Goal: Task Accomplishment & Management: Use online tool/utility

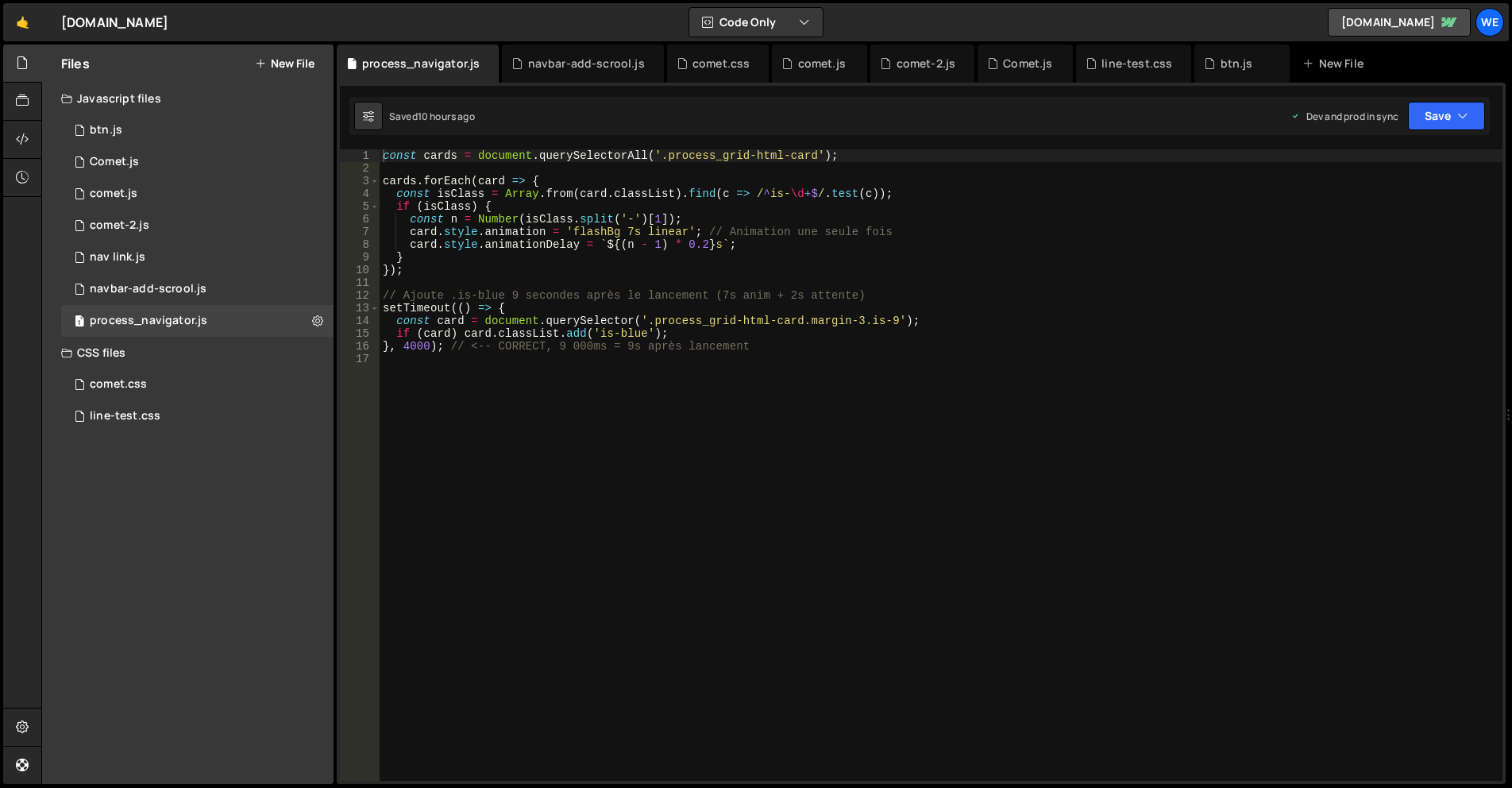
click at [295, 70] on div "Files New File" at bounding box center [188, 63] width 292 height 38
click at [295, 59] on button "New File" at bounding box center [284, 64] width 59 height 13
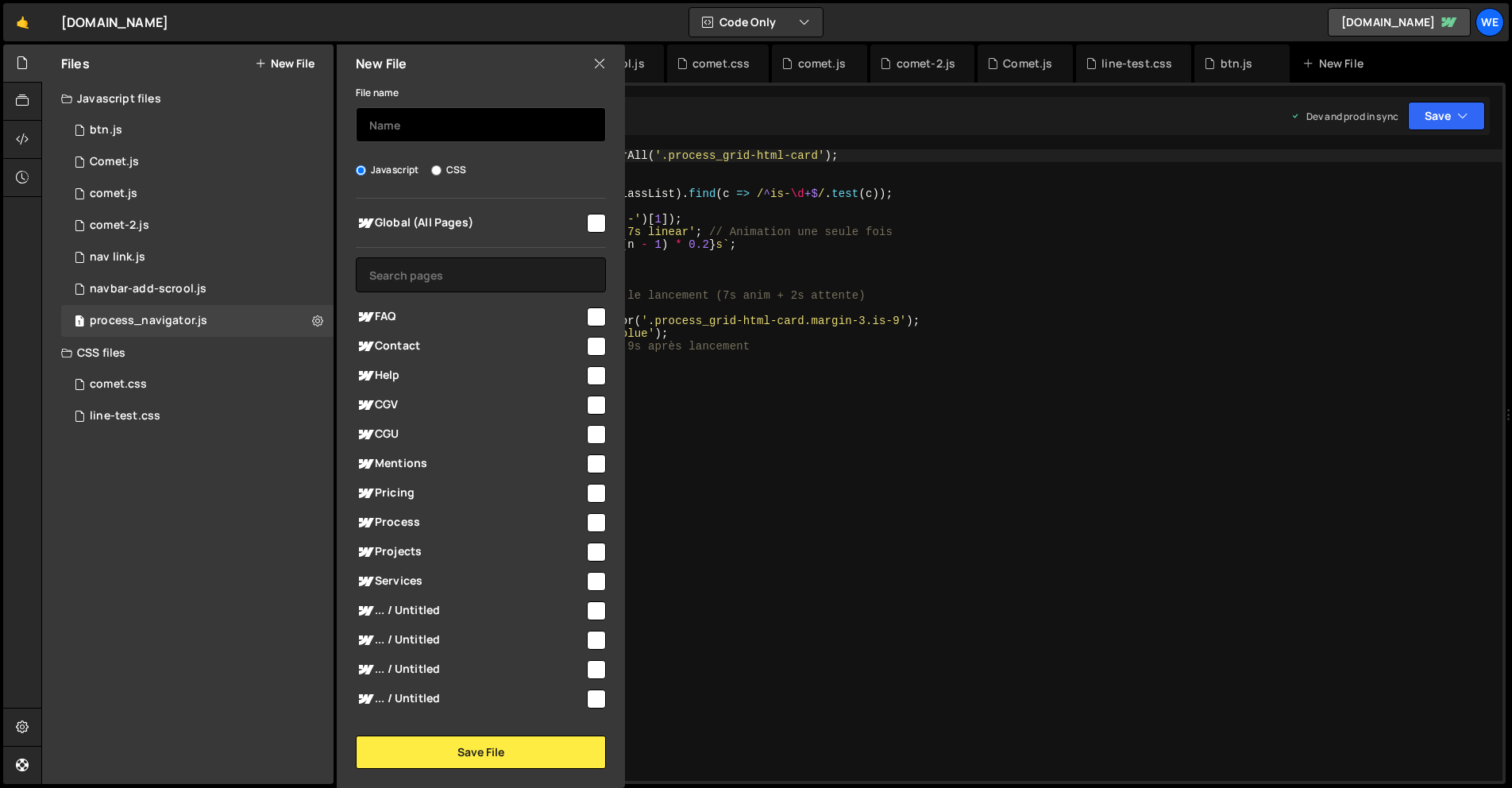
click at [395, 108] on input "text" at bounding box center [481, 124] width 251 height 35
type input "Sli"
type input "slider"
click at [596, 226] on input "checkbox" at bounding box center [596, 223] width 19 height 19
checkbox input "true"
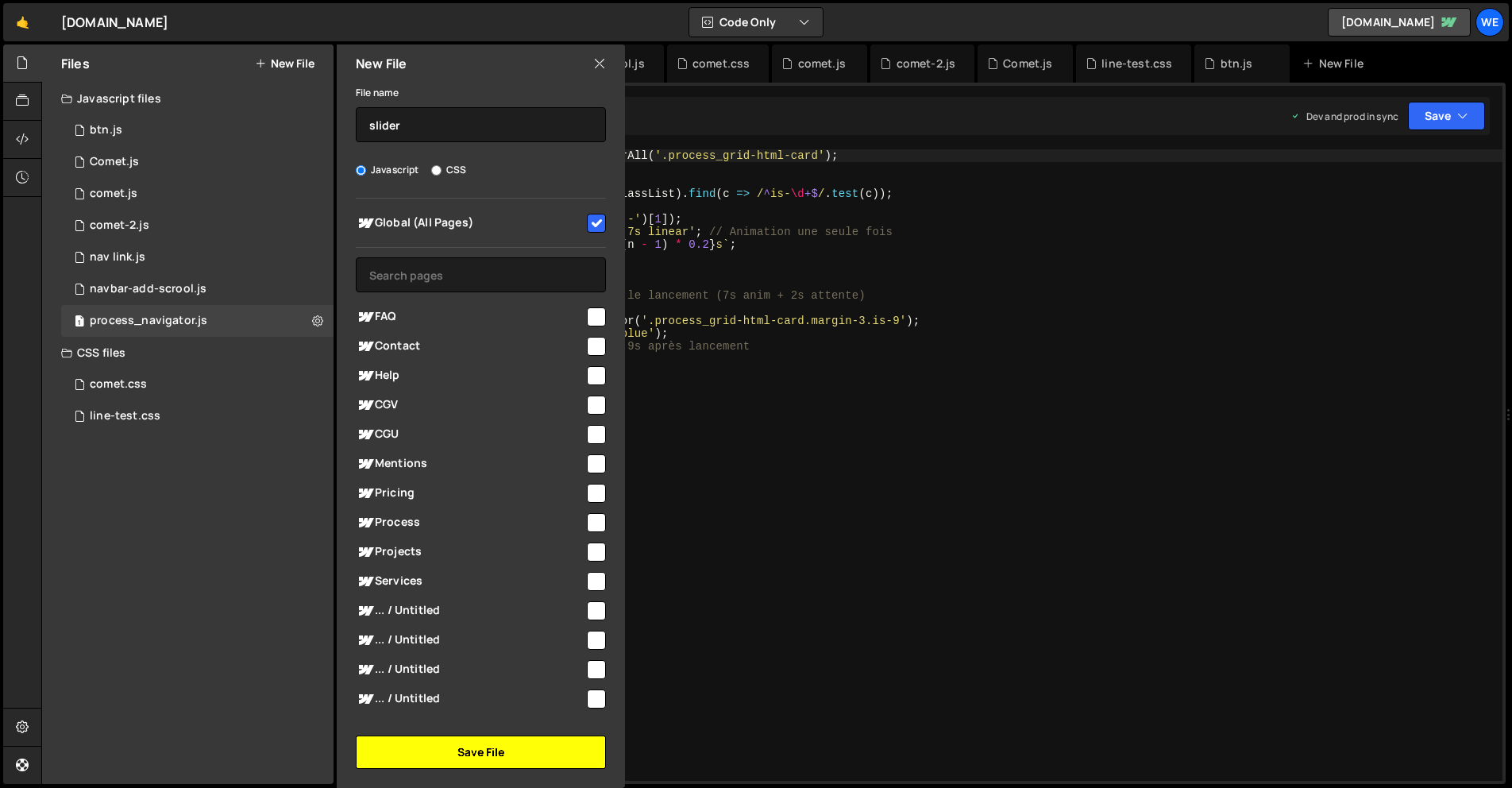
click at [533, 753] on button "Save File" at bounding box center [481, 752] width 251 height 34
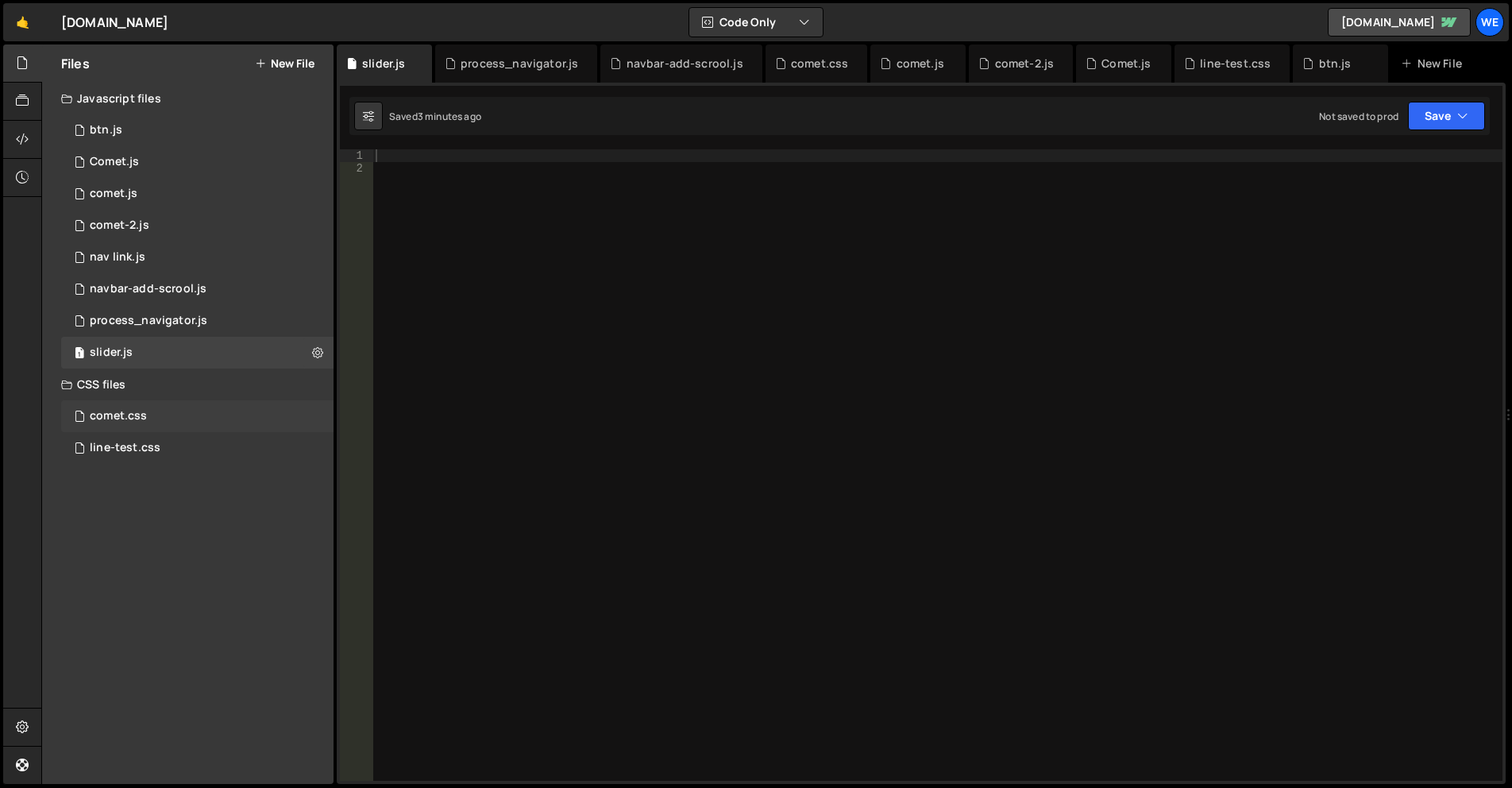
click at [304, 427] on div "comet.css 0" at bounding box center [197, 417] width 272 height 32
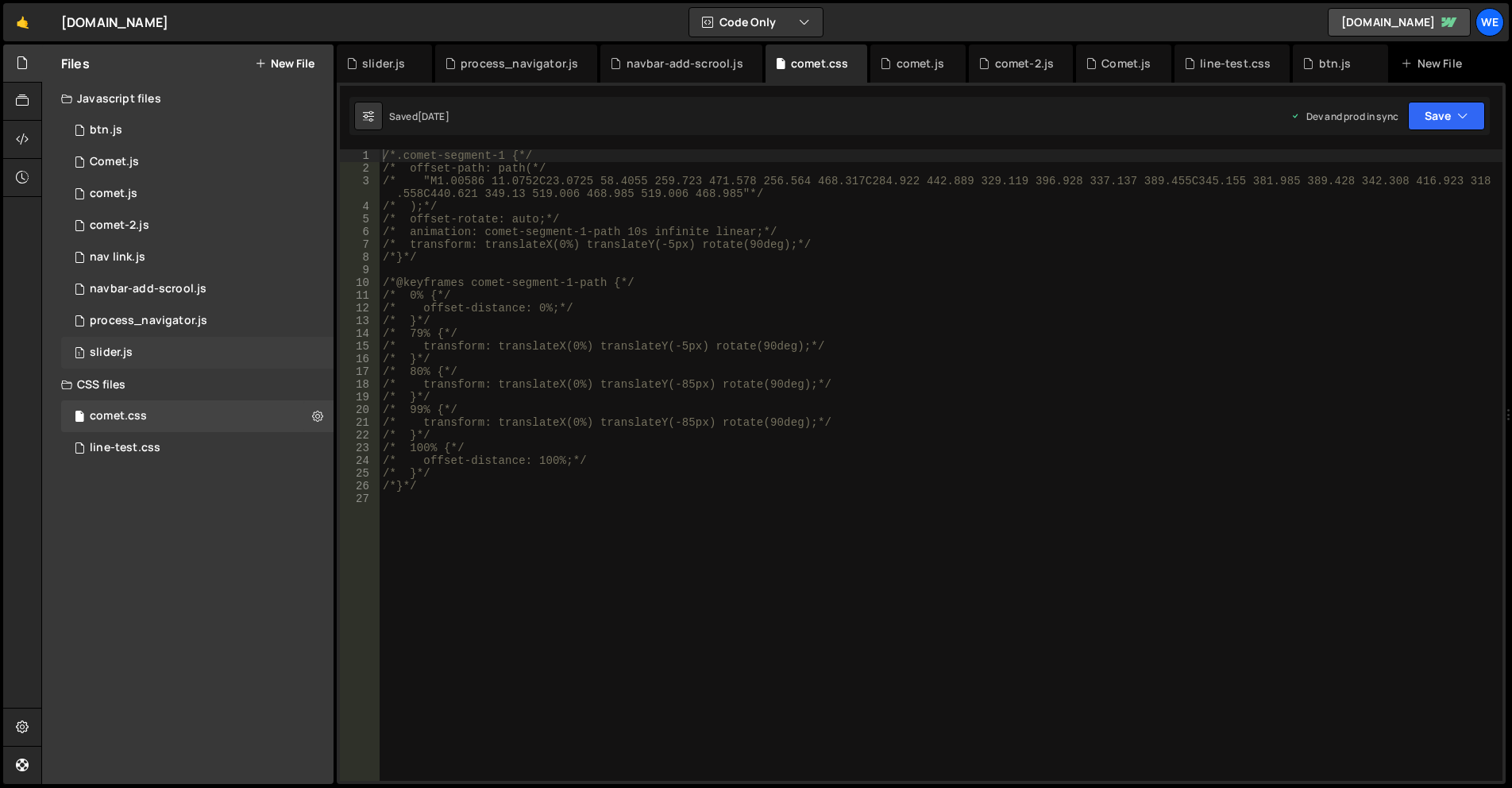
drag, startPoint x: 103, startPoint y: 345, endPoint x: 137, endPoint y: 345, distance: 34.0
click at [103, 345] on div "slider.js" at bounding box center [112, 352] width 43 height 14
click at [0, 0] on div at bounding box center [0, 0] width 0 height 0
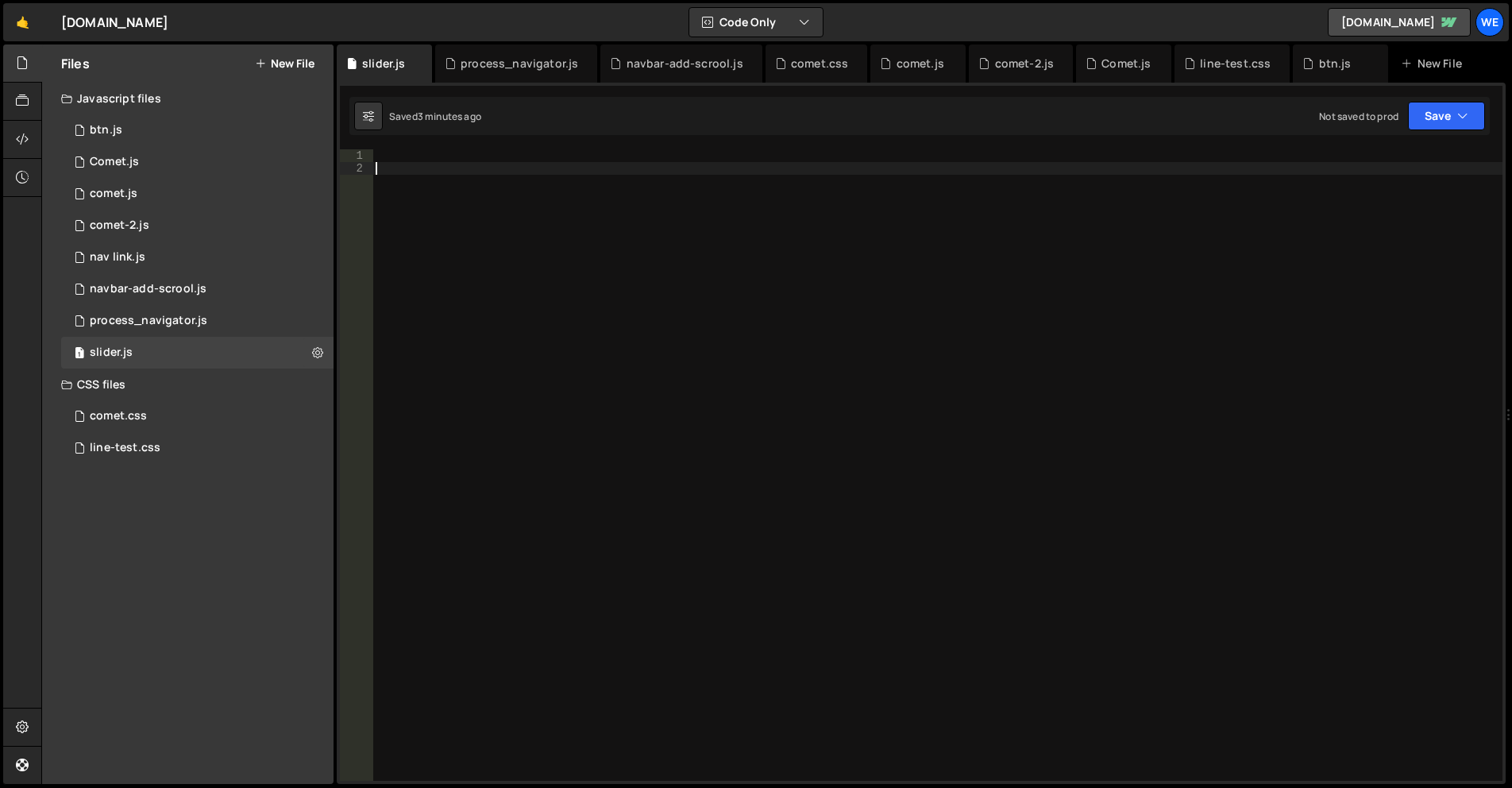
paste textarea "});"
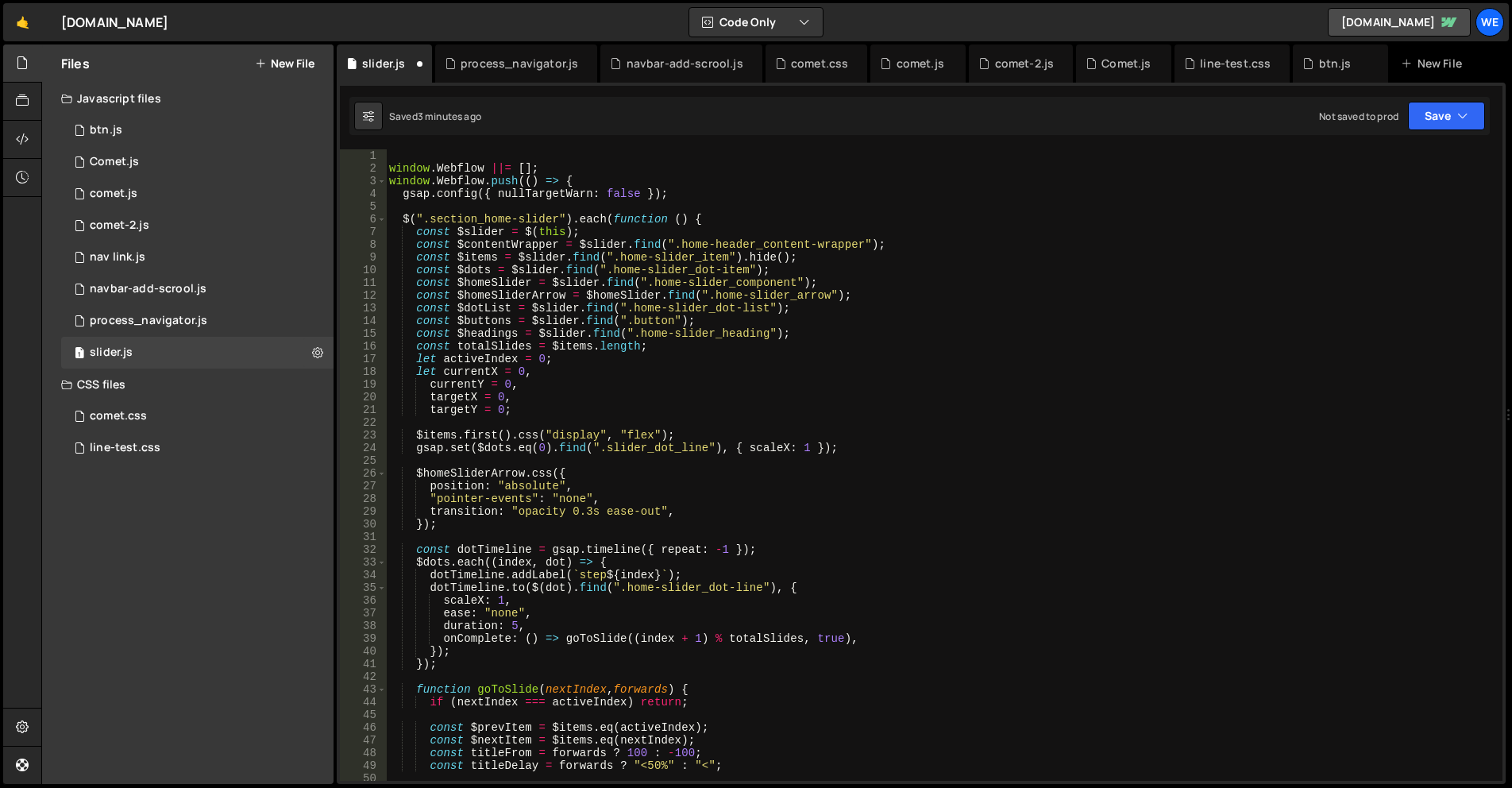
click at [522, 236] on div "window . Webflow ||= [ ] ; window . Webflow . push (( ) => { gsap . config ({ n…" at bounding box center [940, 477] width 1110 height 657
drag, startPoint x: 456, startPoint y: 318, endPoint x: 508, endPoint y: 318, distance: 52.0
click at [508, 318] on div "window . Webflow ||= [ ] ; window . Webflow . push (( ) => { gsap . config ({ n…" at bounding box center [940, 477] width 1110 height 657
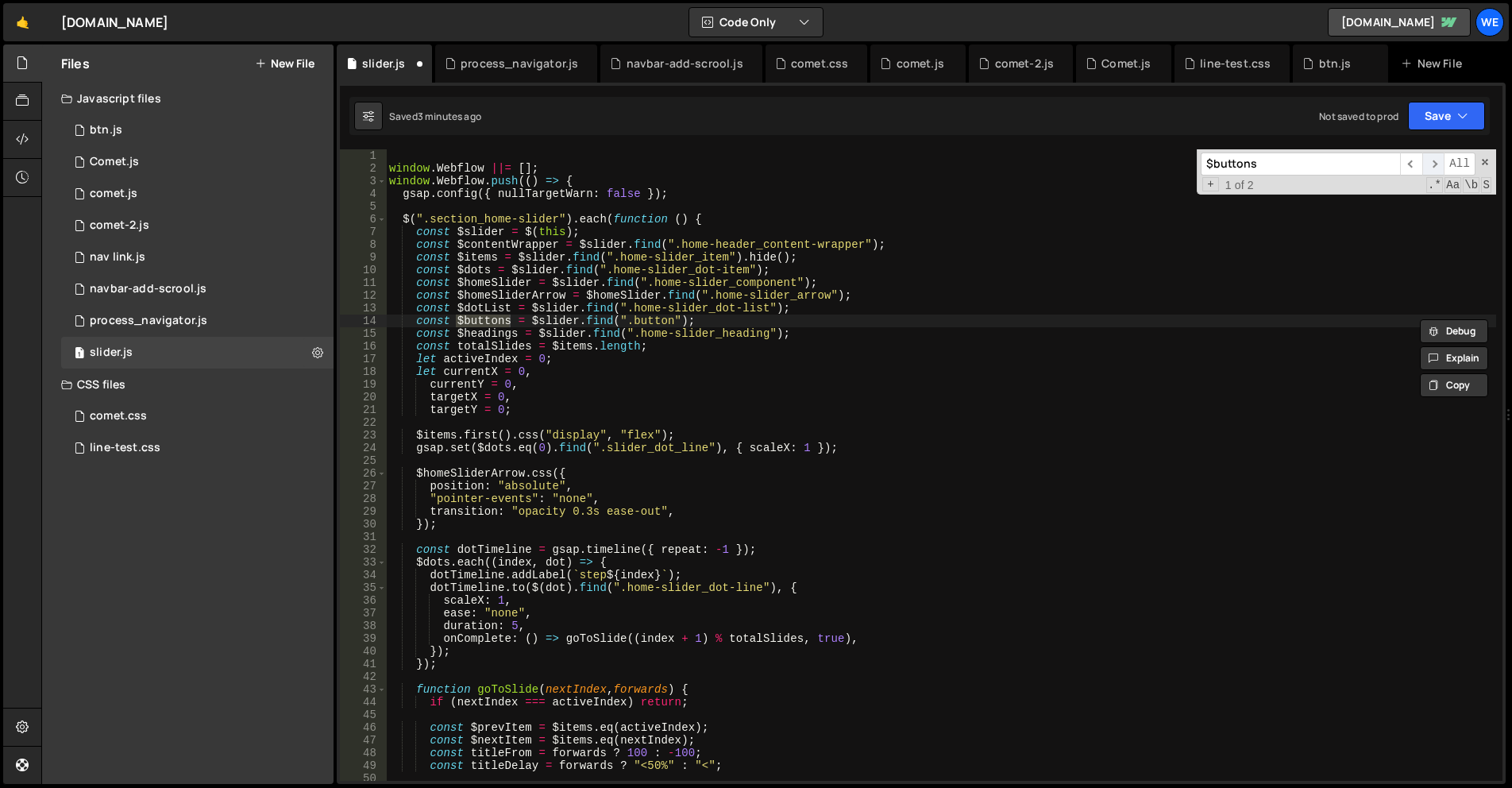
click at [1439, 162] on span "​" at bounding box center [1434, 163] width 23 height 23
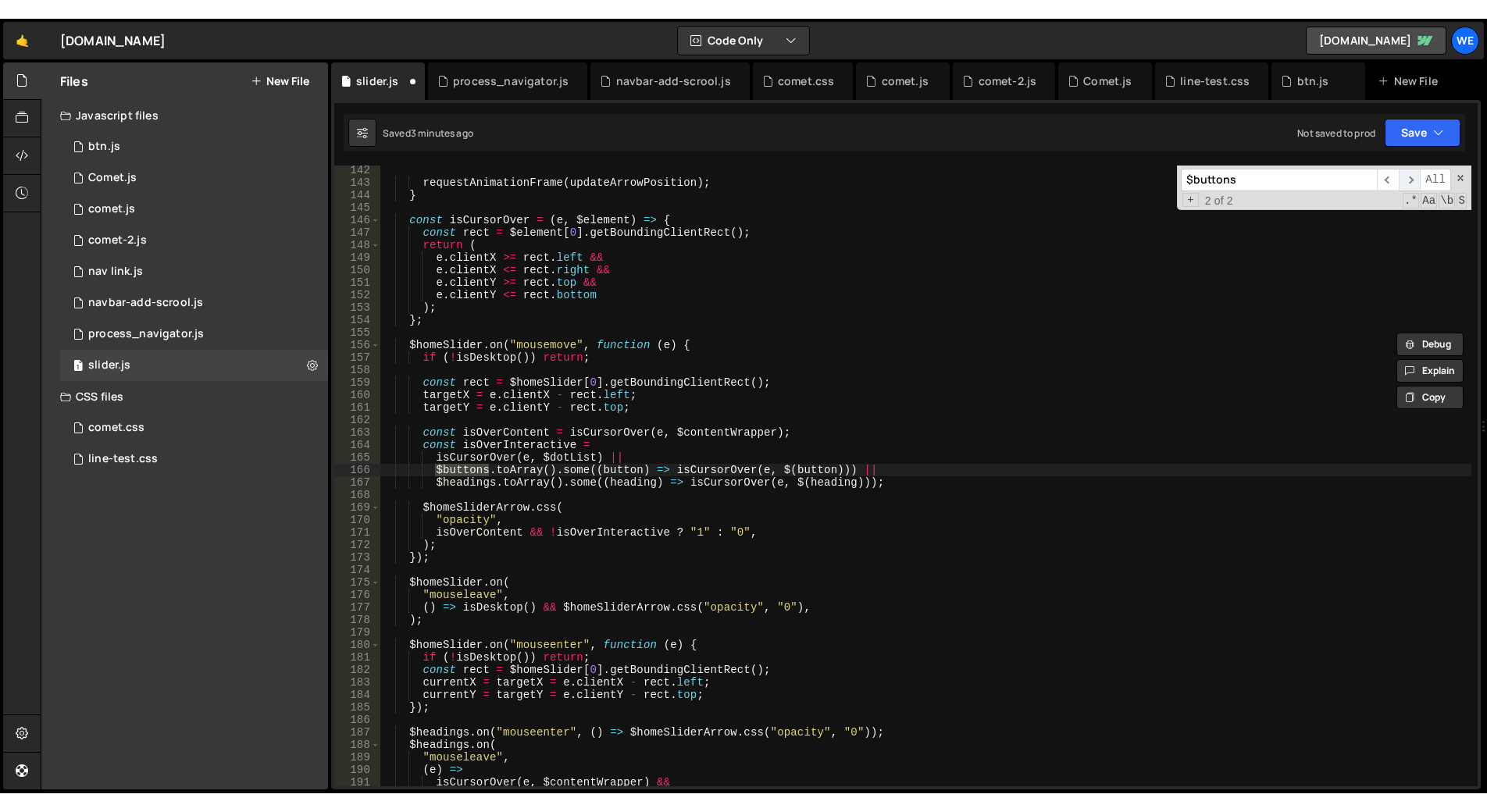
scroll to position [1764, 0]
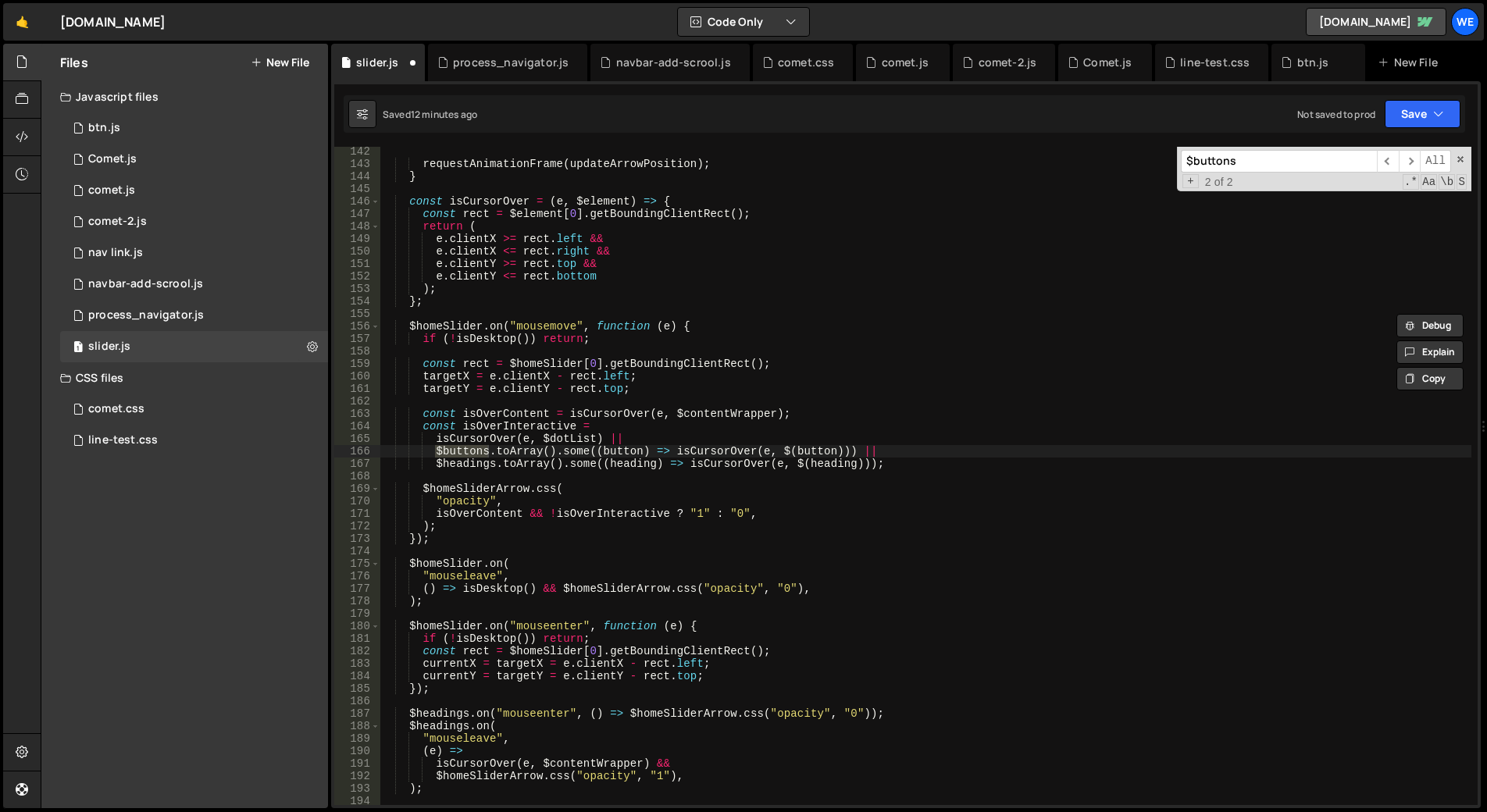
click at [846, 338] on div "requestAnimationFrame ( updateArrowPosition ) ; } const isCursorOver = ( e , $e…" at bounding box center [925, 486] width 1092 height 683
drag, startPoint x: 1462, startPoint y: 159, endPoint x: 1410, endPoint y: 178, distance: 55.4
click at [1462, 159] on span at bounding box center [1461, 160] width 11 height 11
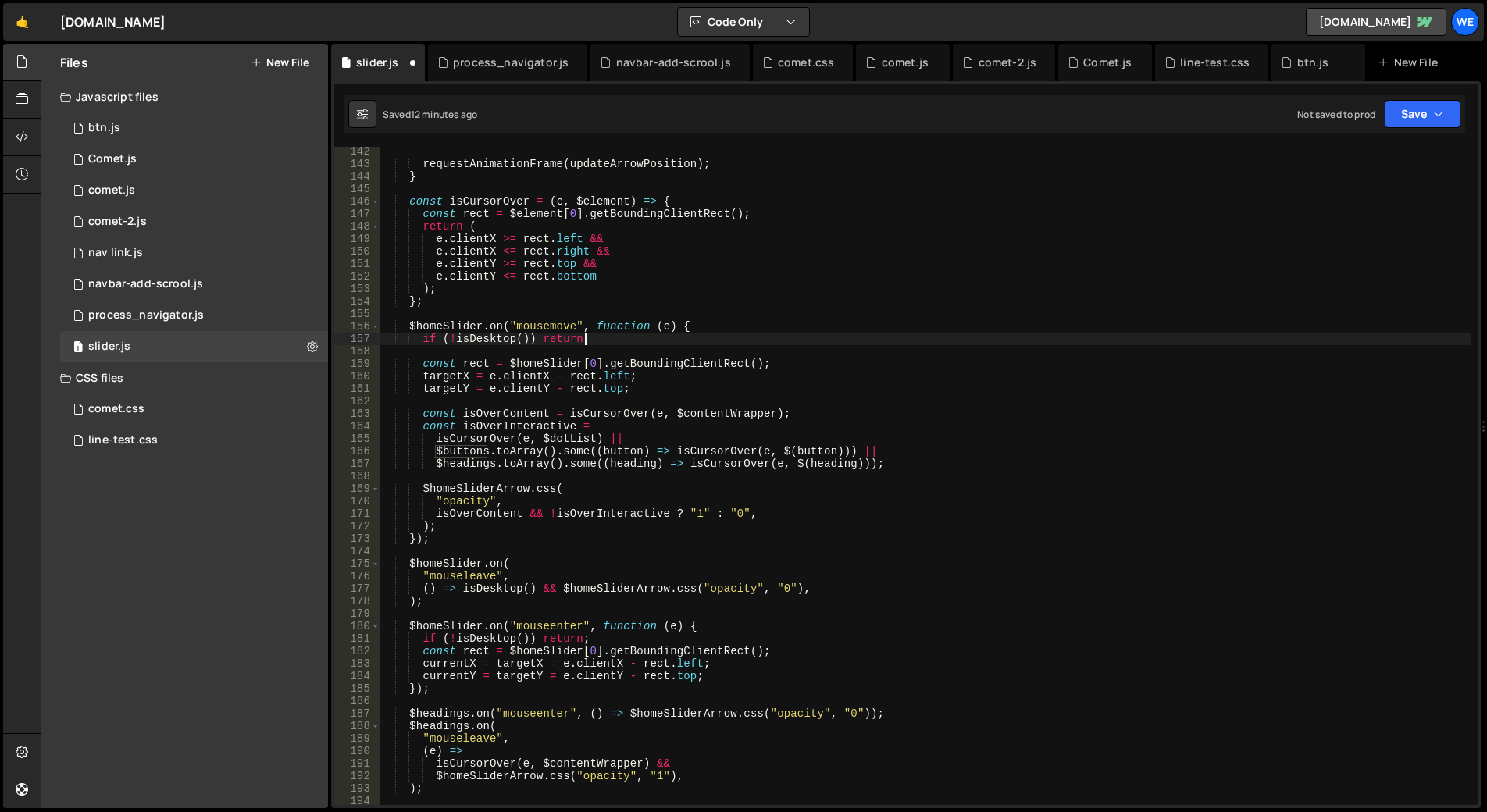
click at [1094, 264] on div "requestAnimationFrame ( updateArrowPosition ) ; } const isCursorOver = ( e , $e…" at bounding box center [925, 486] width 1092 height 683
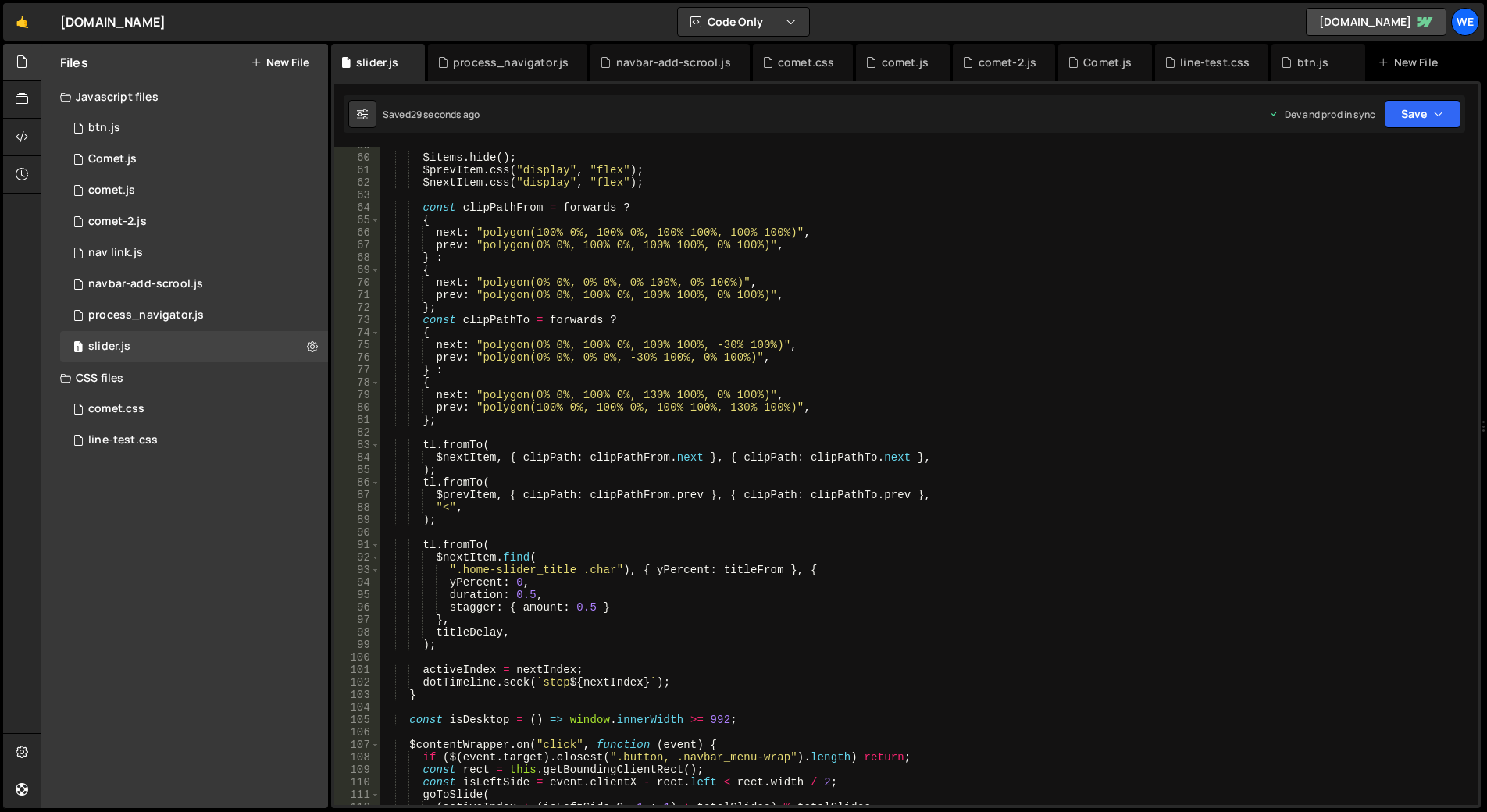
scroll to position [0, 0]
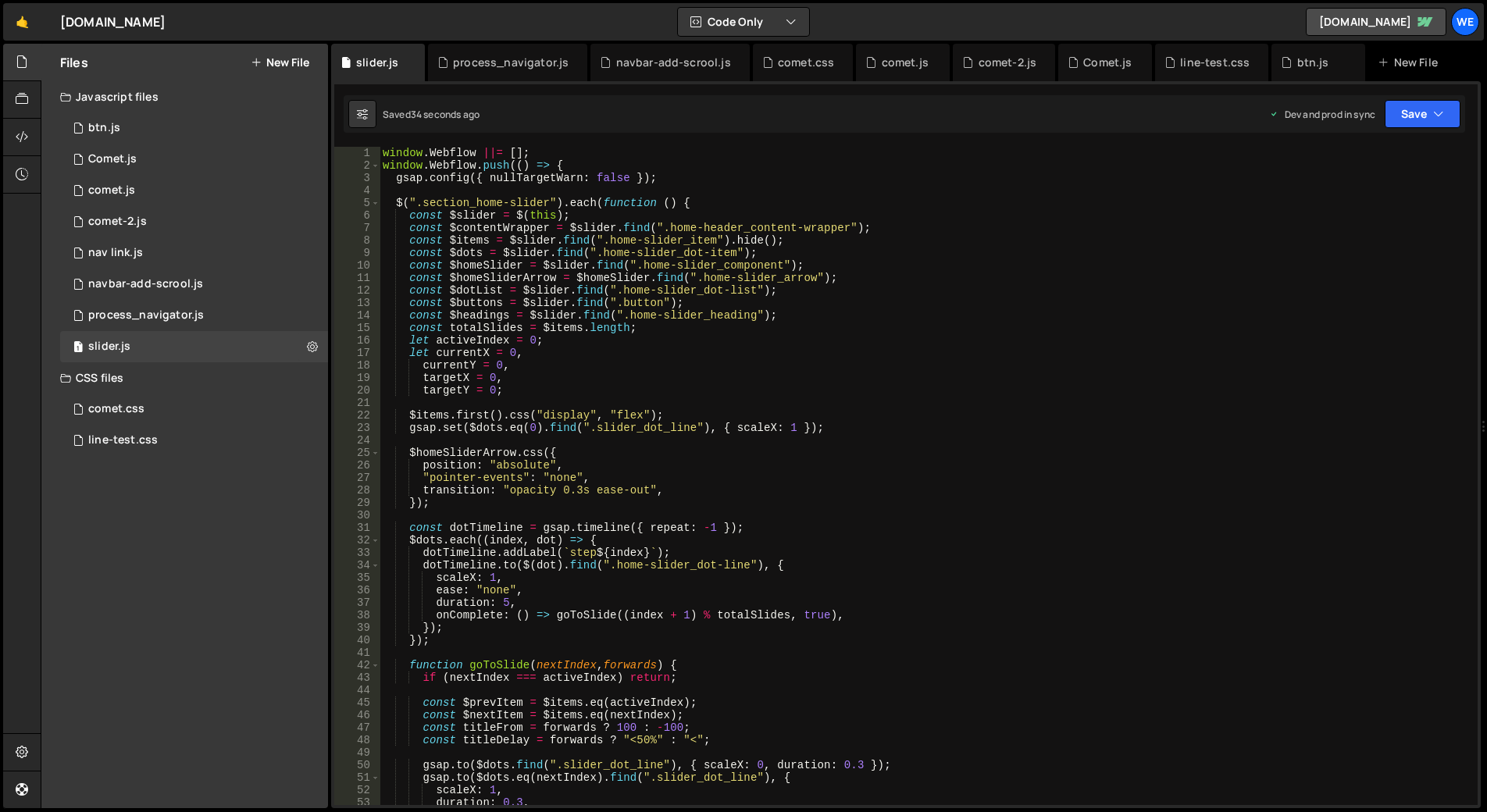
click at [678, 257] on div "window . Webflow ||= [ ] ; window . Webflow . push (( ) => { gsap . config ({ n…" at bounding box center [925, 488] width 1092 height 683
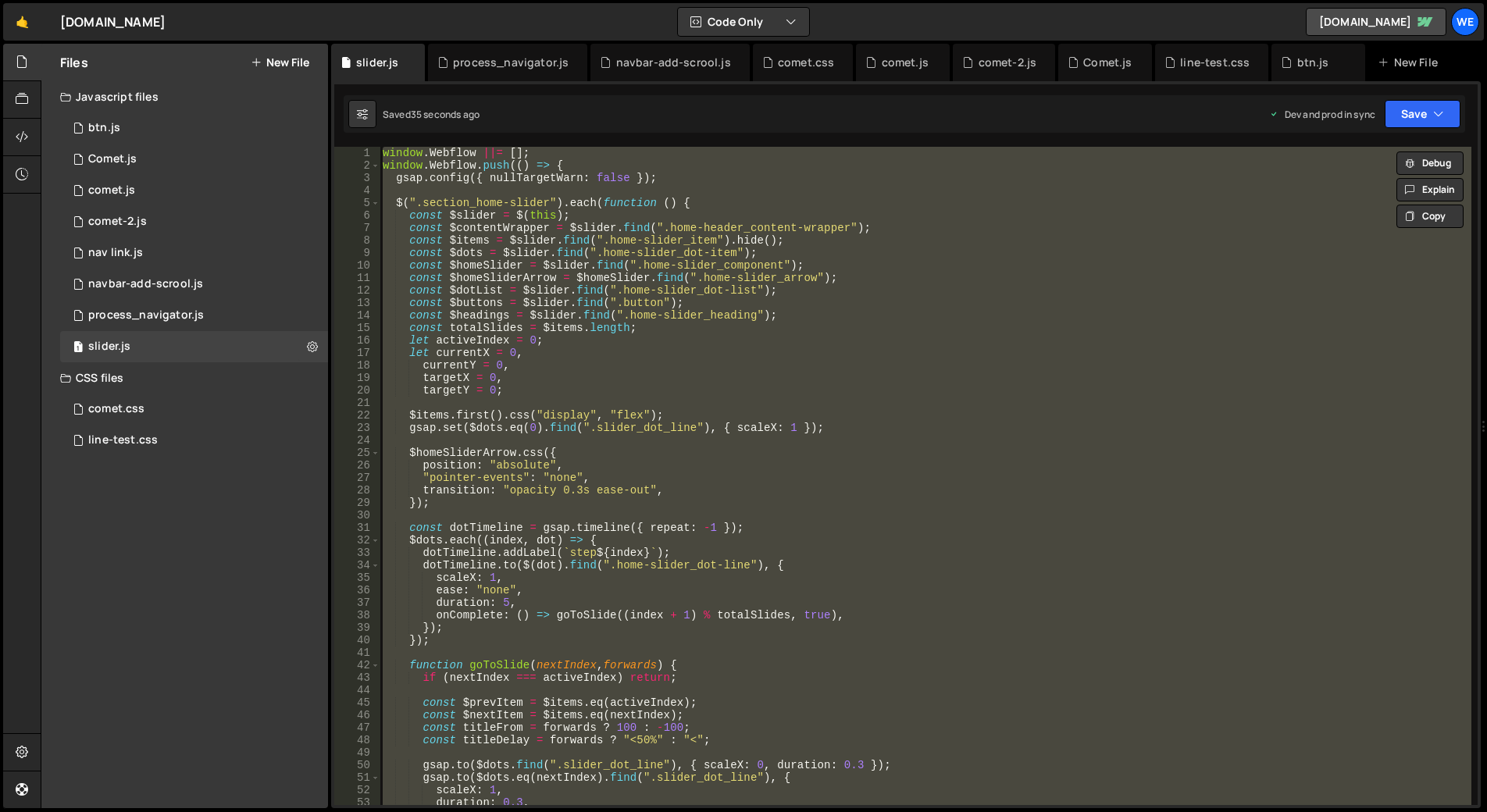
click at [870, 234] on div "window . Webflow ||= [ ] ; window . Webflow . push (( ) => { gsap . config ({ n…" at bounding box center [925, 475] width 1092 height 658
type textarea "const $items = $slider.find(".home-slider_item").hide();"
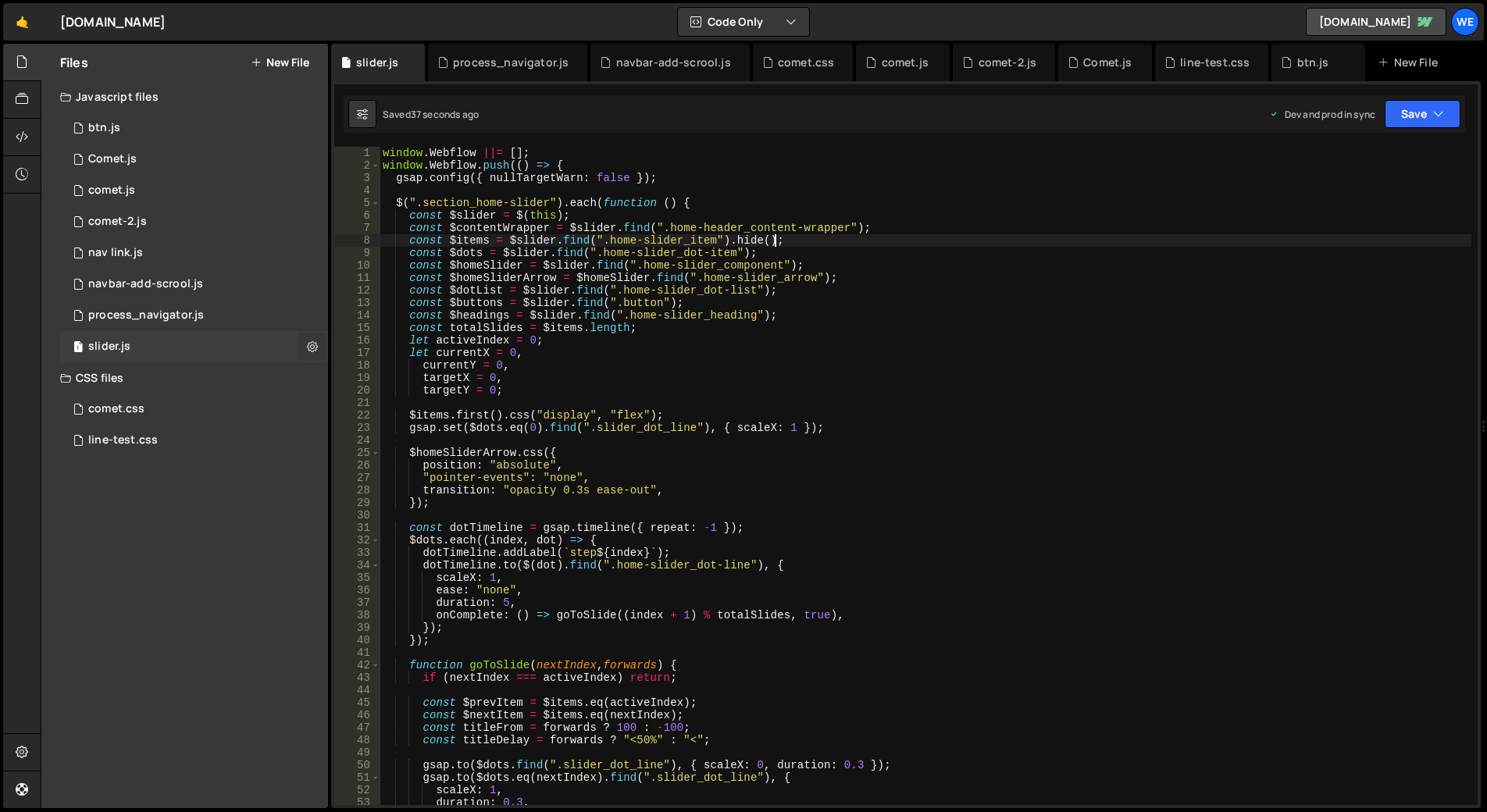
click at [314, 352] on icon at bounding box center [313, 346] width 11 height 15
type input "slider"
radio input "true"
checkbox input "true"
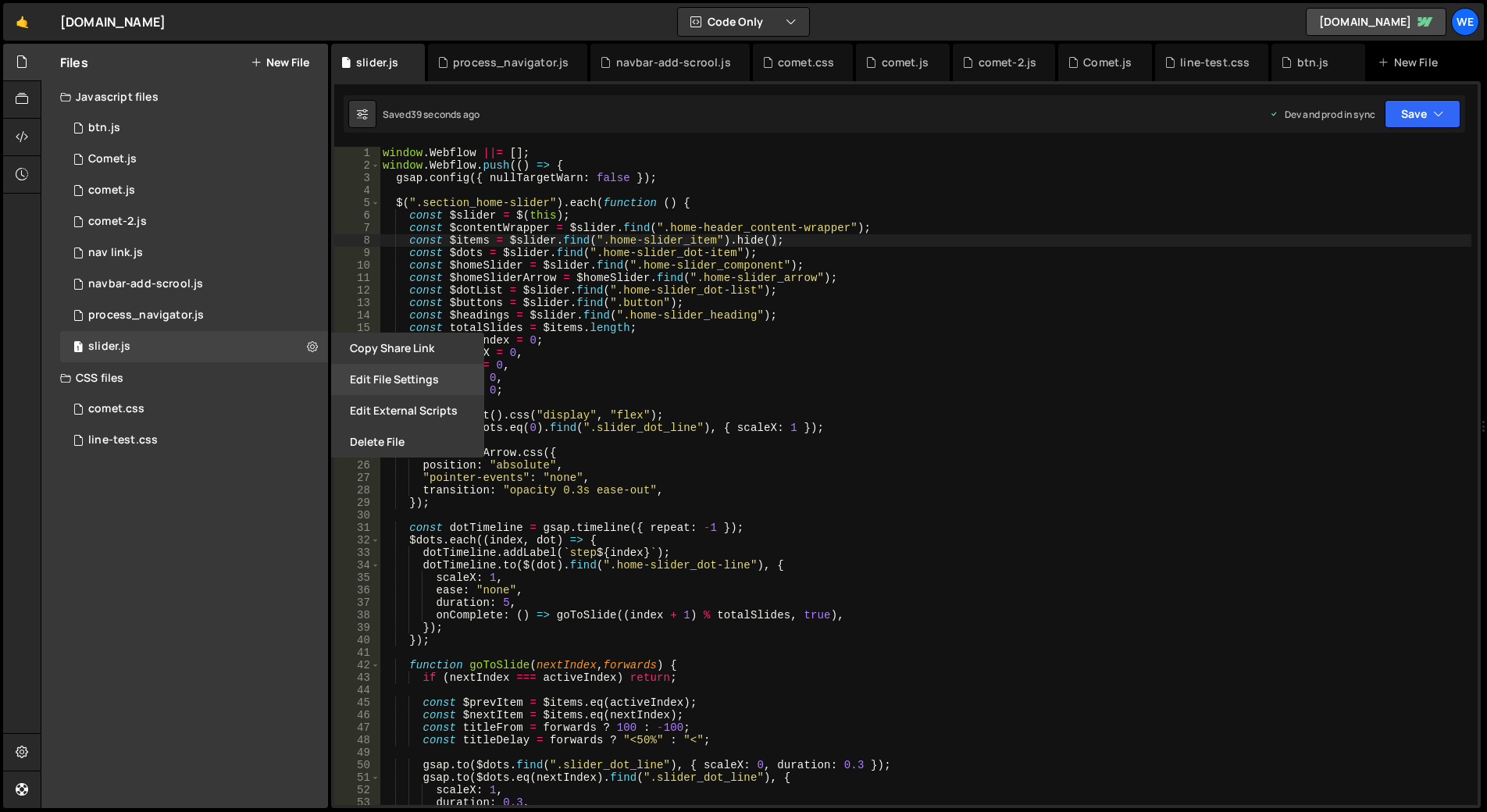
click at [410, 378] on button "Edit File Settings" at bounding box center [408, 379] width 153 height 31
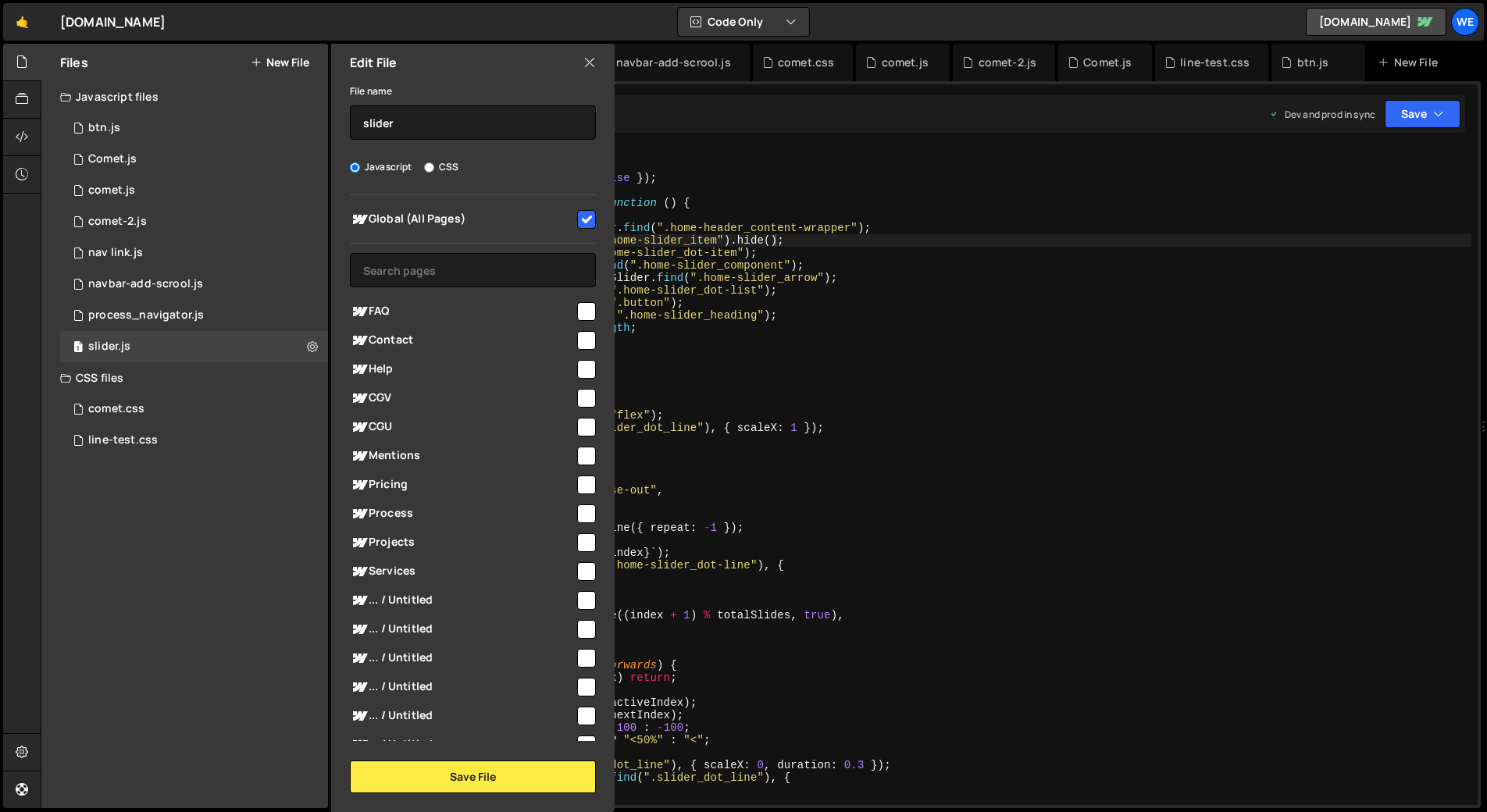
click at [587, 58] on icon at bounding box center [590, 62] width 13 height 18
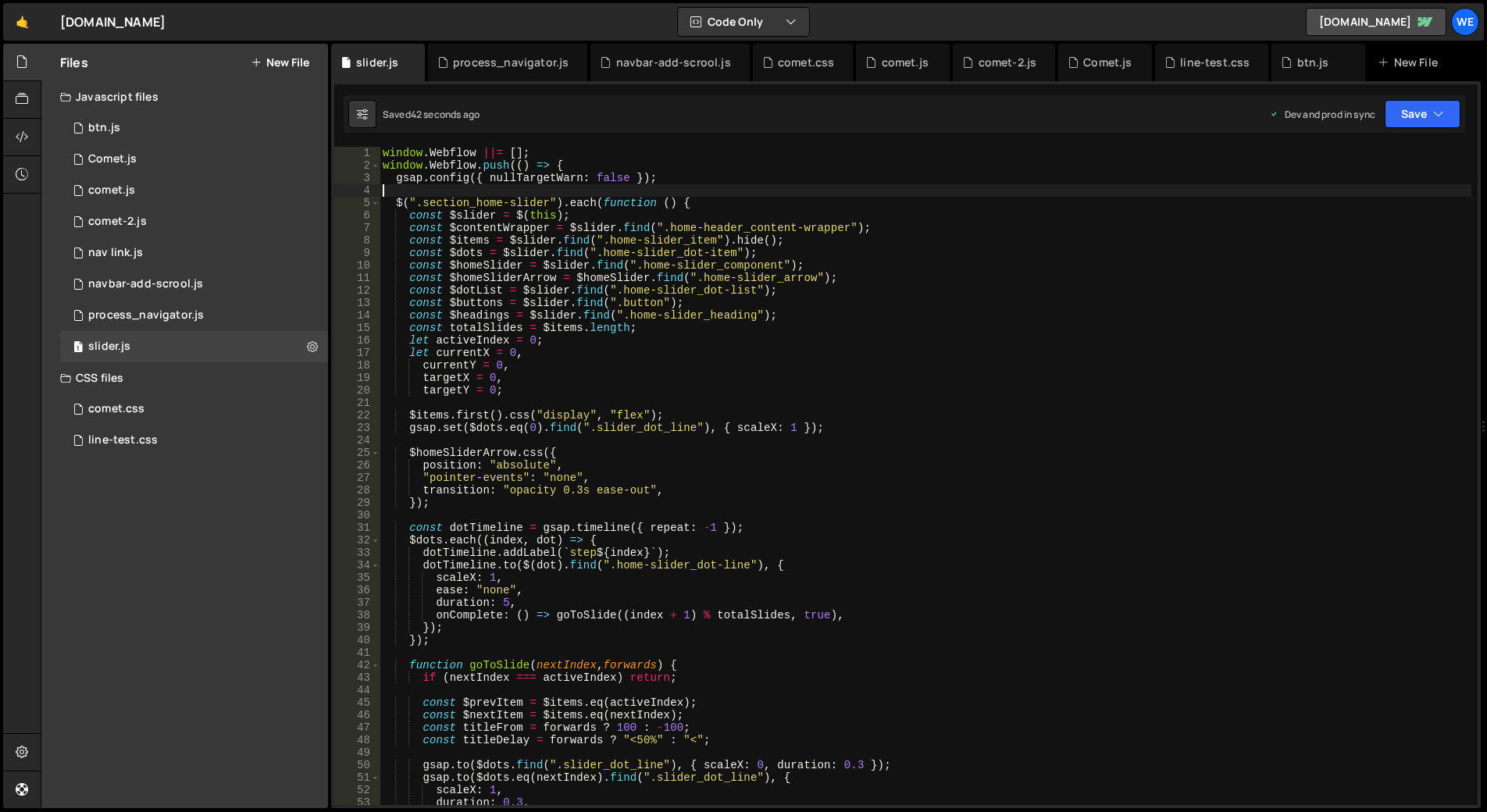
click at [577, 185] on div "window . Webflow ||= [ ] ; window . Webflow . push (( ) => { gsap . config ({ n…" at bounding box center [925, 488] width 1092 height 683
click at [735, 342] on div "window . Webflow ||= [ ] ; window . Webflow . push (( ) => { gsap . config ({ n…" at bounding box center [925, 488] width 1092 height 683
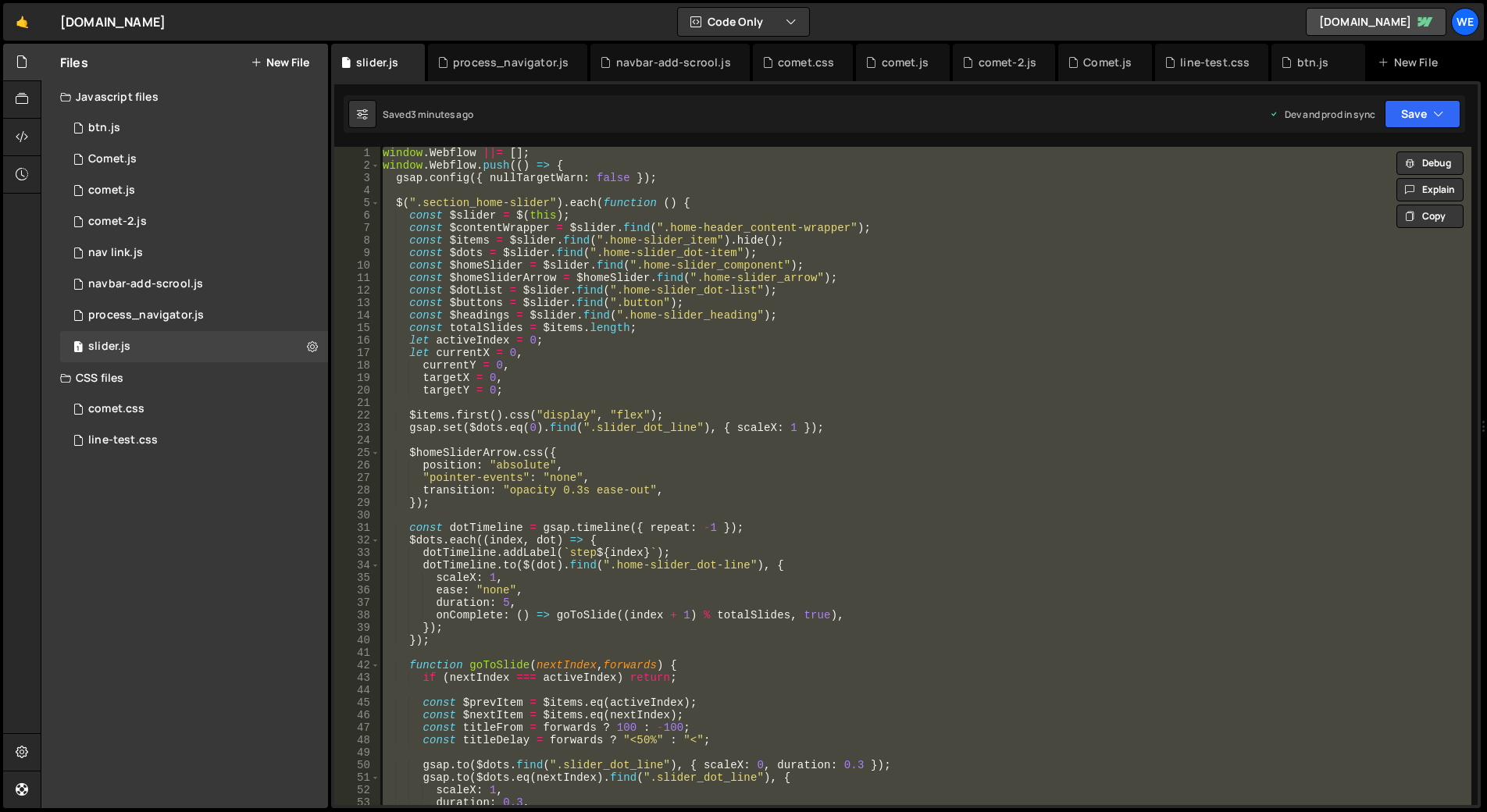
click at [608, 258] on div "window . Webflow ||= [ ] ; window . Webflow . push (( ) => { gsap . config ({ n…" at bounding box center [925, 475] width 1092 height 658
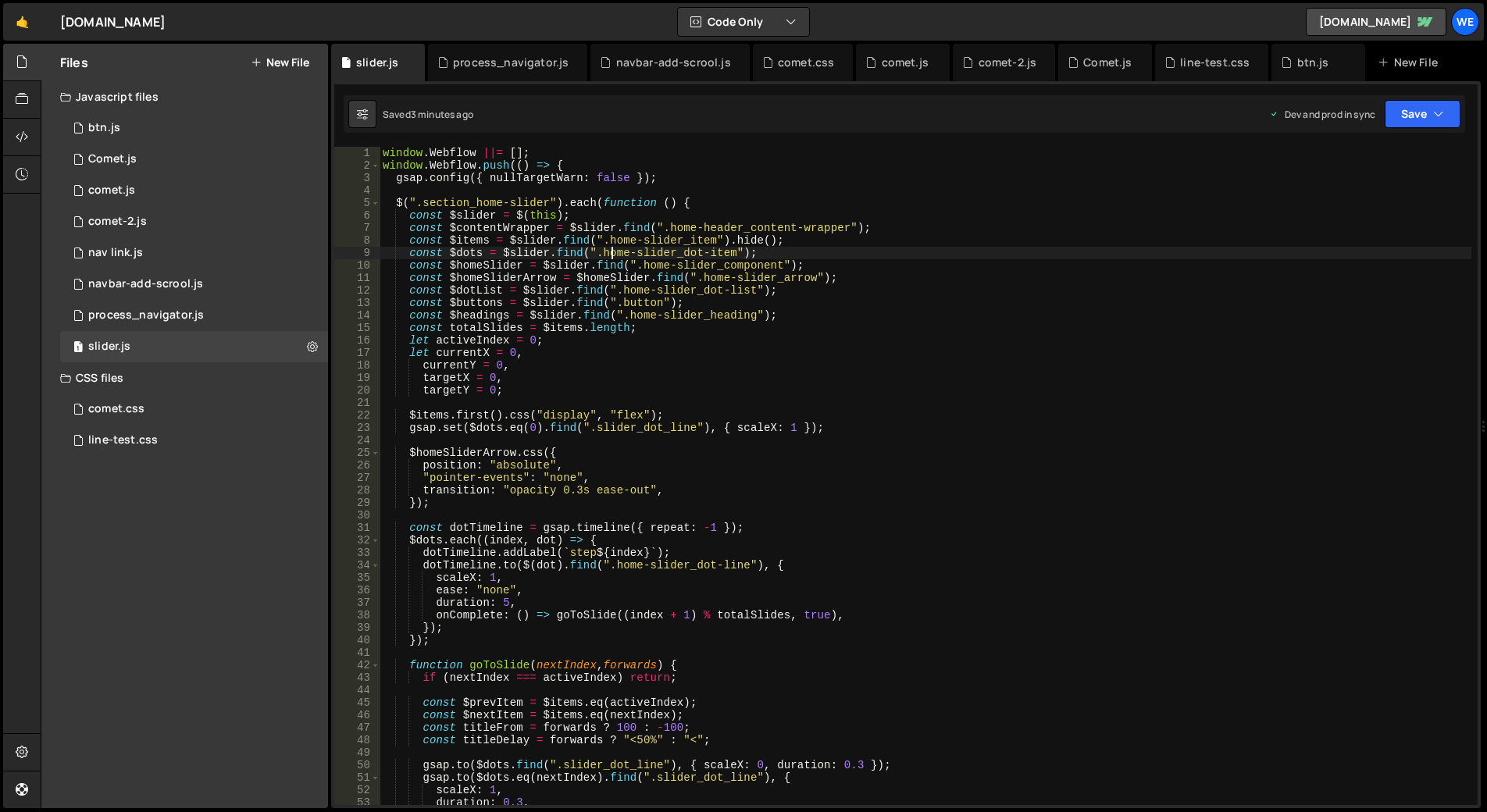
click at [917, 239] on div "window . Webflow ||= [ ] ; window . Webflow . push (( ) => { gsap . config ({ n…" at bounding box center [925, 488] width 1092 height 683
click at [664, 226] on div "window . Webflow ||= [ ] ; window . Webflow . push (( ) => { gsap . config ({ n…" at bounding box center [925, 488] width 1092 height 683
click at [874, 298] on div "window . Webflow ||= [ ] ; window . Webflow . push (( ) => { gsap . config ({ n…" at bounding box center [925, 488] width 1092 height 683
type textarea "const $buttons = $slider.find(".button");"
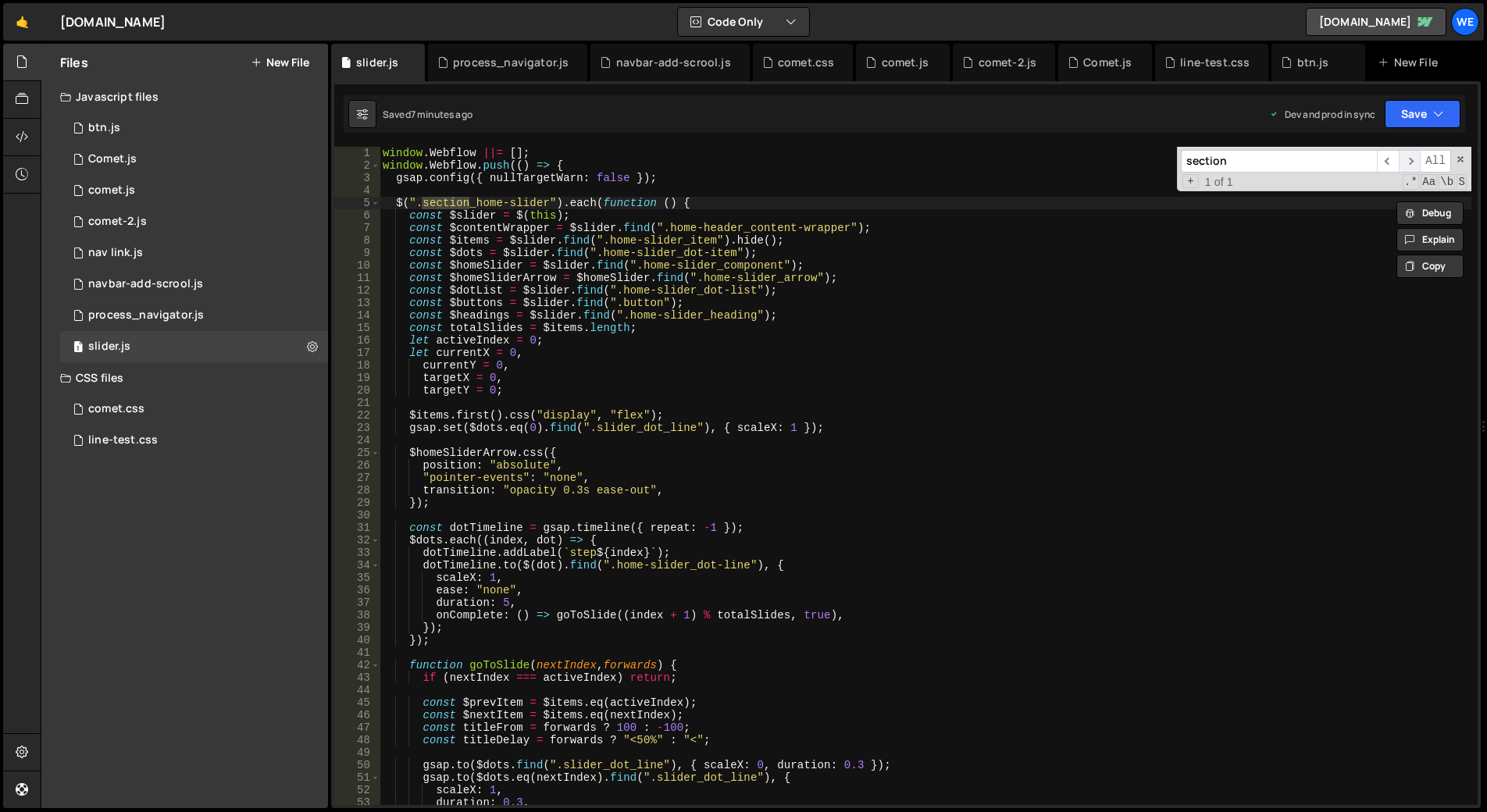
type input "section"
click at [1406, 160] on span "​" at bounding box center [1410, 161] width 22 height 23
click at [1461, 155] on span at bounding box center [1461, 160] width 11 height 11
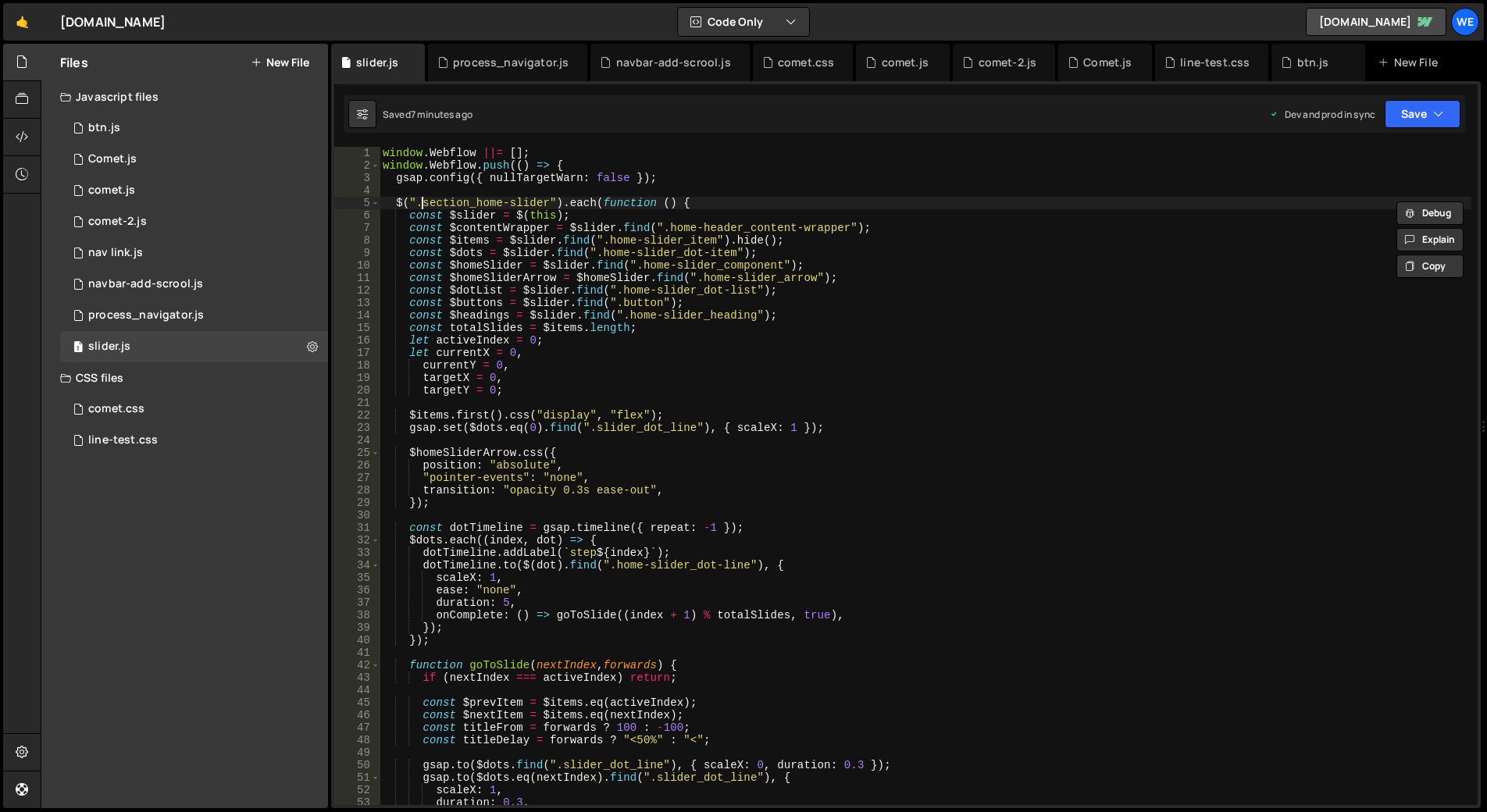
click at [425, 200] on div "window . Webflow ||= [ ] ; window . Webflow . push (( ) => { gsap . config ({ n…" at bounding box center [925, 488] width 1092 height 683
click at [546, 200] on div "window . Webflow ||= [ ] ; window . Webflow . push (( ) => { gsap . config ({ n…" at bounding box center [925, 488] width 1092 height 683
click at [462, 197] on div "window . Webflow ||= [ ] ; window . Webflow . push (( ) => { gsap . config ({ n…" at bounding box center [925, 475] width 1092 height 658
drag, startPoint x: 423, startPoint y: 201, endPoint x: 475, endPoint y: 201, distance: 52.0
click at [423, 201] on div "window . Webflow ||= [ ] ; window . Webflow . push (( ) => { gsap . config ({ n…" at bounding box center [925, 488] width 1092 height 683
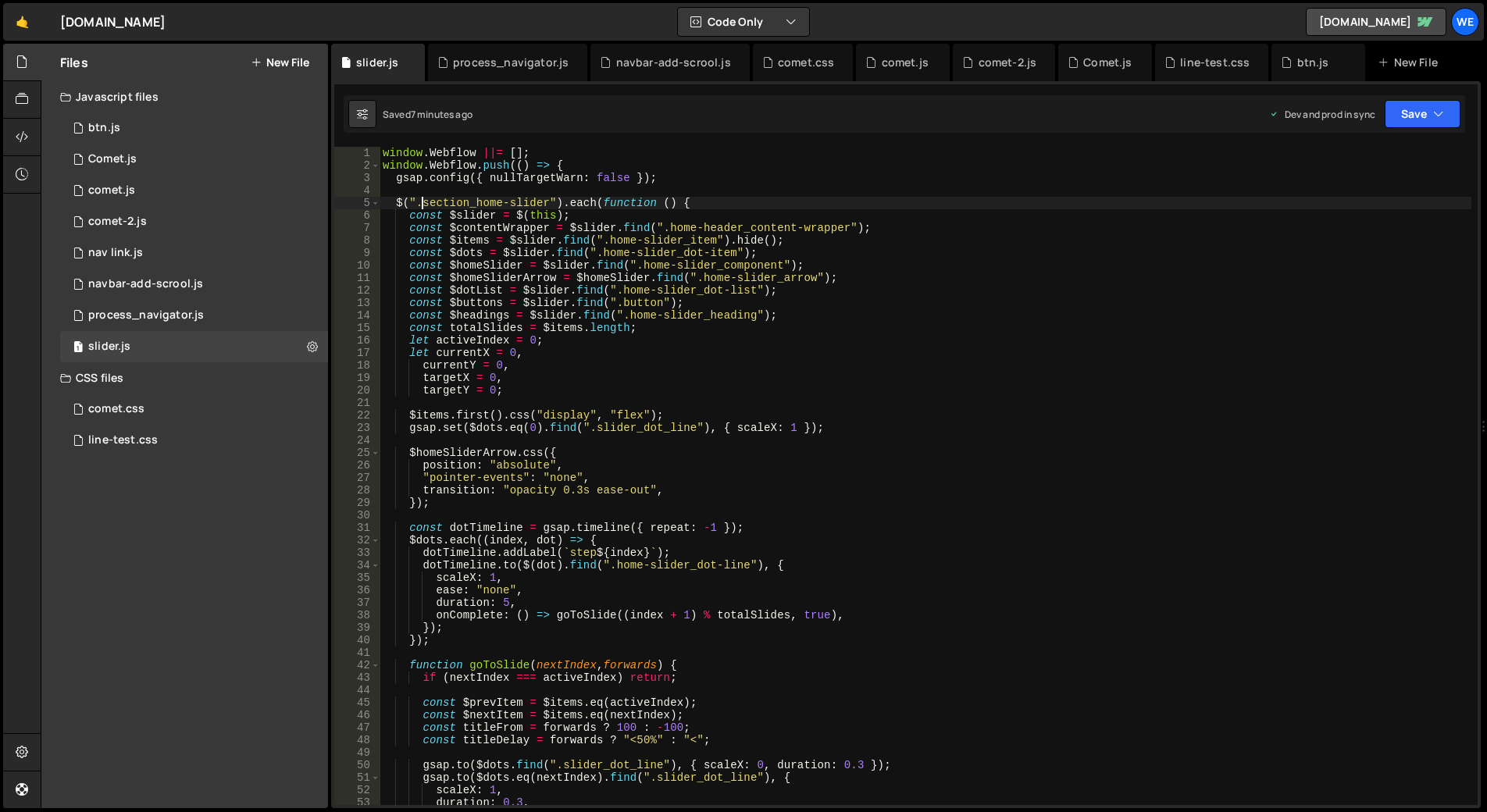
click at [547, 206] on div "window . Webflow ||= [ ] ; window . Webflow . push (( ) => { gsap . config ({ n…" at bounding box center [925, 488] width 1092 height 683
paste textarea "achivement"
drag, startPoint x: 638, startPoint y: 263, endPoint x: 773, endPoint y: 262, distance: 135.0
click at [773, 262] on div "window . Webflow ||= [ ] ; window . Webflow . push (( ) => { gsap . config ({ n…" at bounding box center [925, 488] width 1092 height 683
type textarea "const $homeSlider = $slider.find(".home-slider_component");"
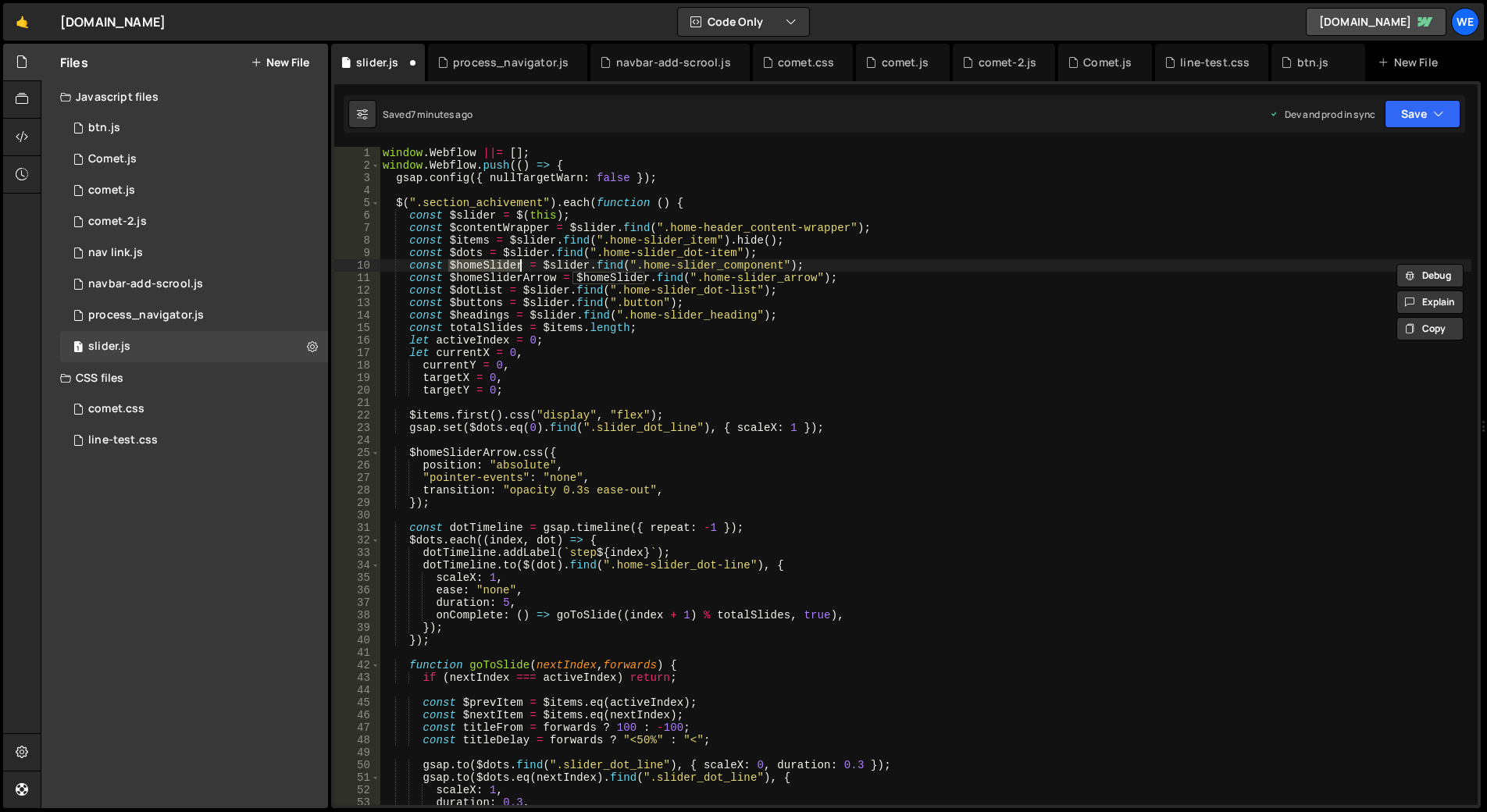
drag, startPoint x: 450, startPoint y: 263, endPoint x: 522, endPoint y: 262, distance: 72.0
click at [522, 262] on div "window . Webflow ||= [ ] ; window . Webflow . push (( ) => { gsap . config ({ n…" at bounding box center [925, 488] width 1092 height 683
type input "$homeSlider"
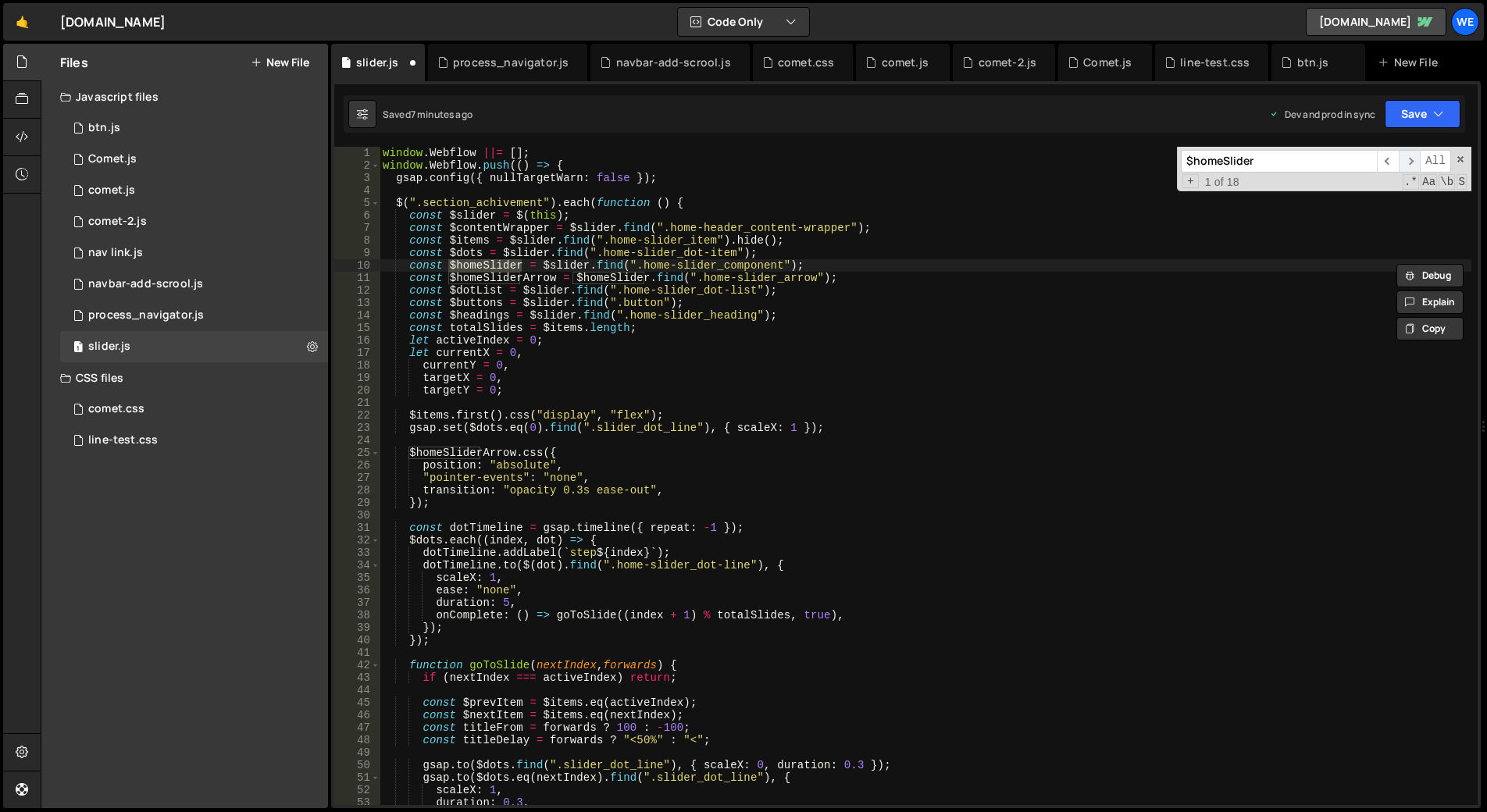
click at [1420, 161] on span "​" at bounding box center [1410, 161] width 22 height 23
click at [1428, 179] on span "Aa" at bounding box center [1429, 182] width 17 height 16
click at [1417, 182] on span ".*" at bounding box center [1411, 182] width 17 height 16
click at [1418, 179] on span ".*" at bounding box center [1411, 182] width 17 height 16
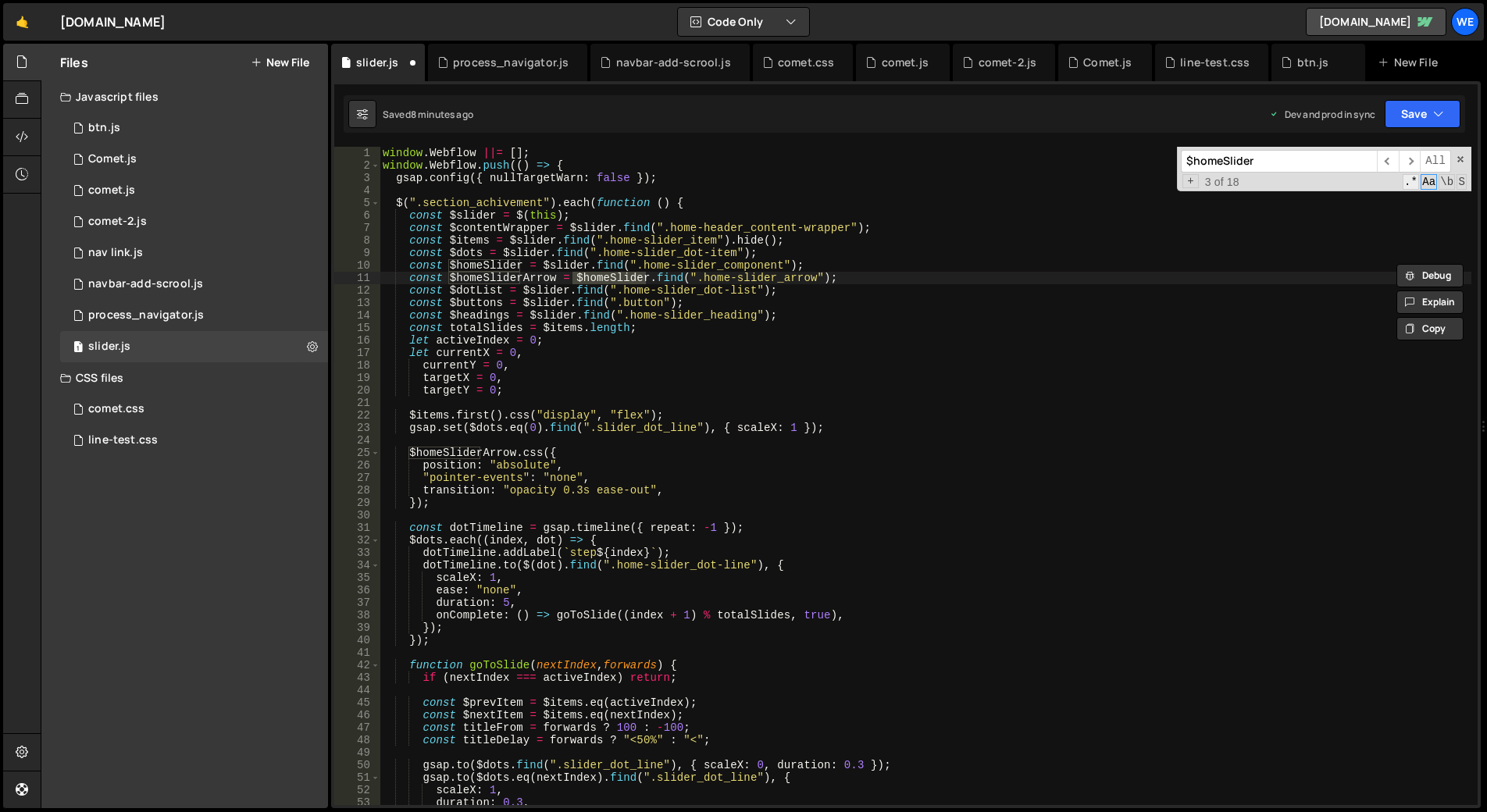
click at [1417, 179] on span ".*" at bounding box center [1411, 182] width 17 height 16
click at [1447, 180] on span "\b" at bounding box center [1447, 182] width 17 height 16
click at [1464, 180] on span "S" at bounding box center [1461, 182] width 10 height 16
click at [1459, 180] on span "S" at bounding box center [1461, 182] width 10 height 16
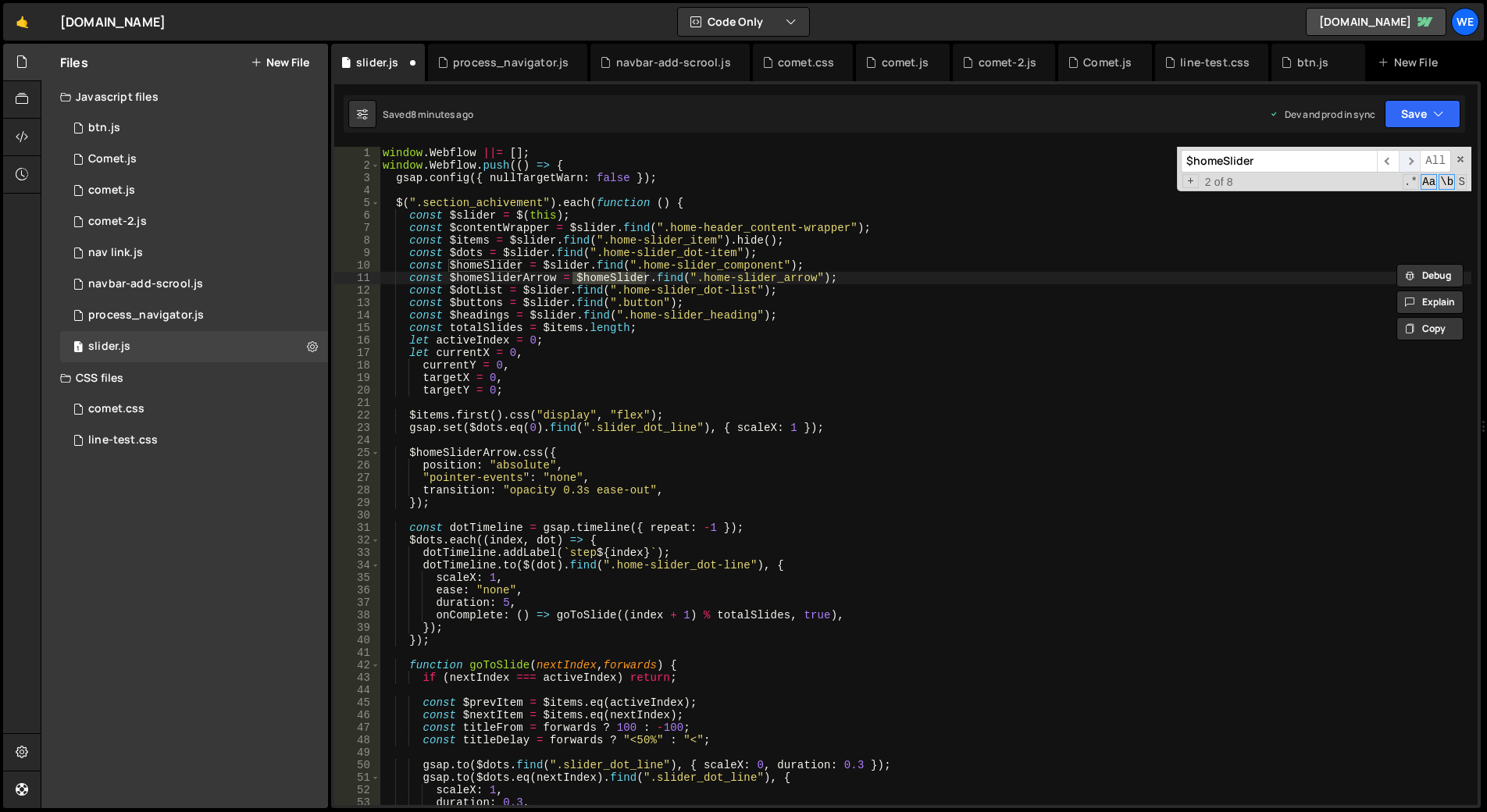
click at [1414, 162] on span "​" at bounding box center [1410, 161] width 22 height 23
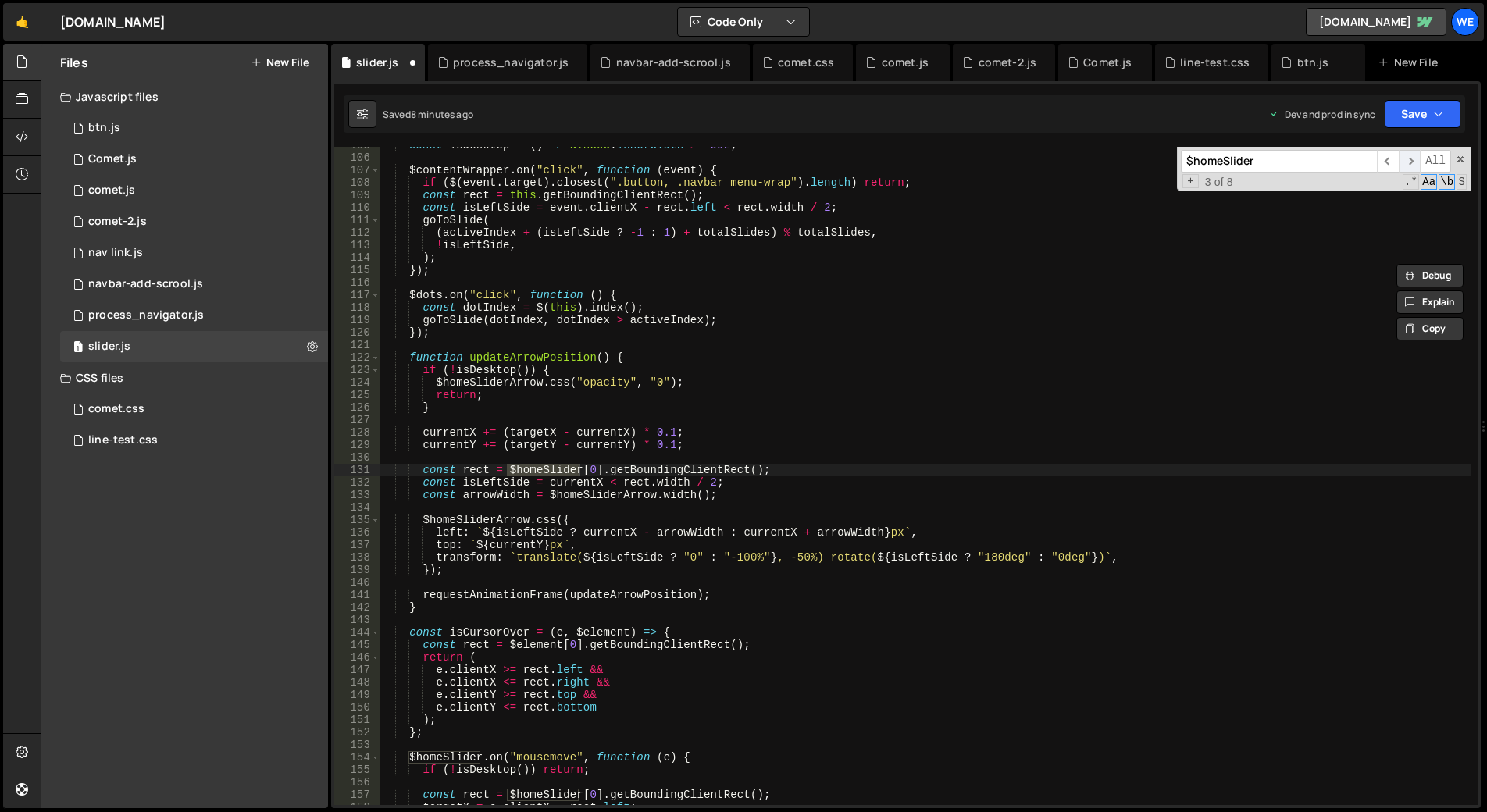
scroll to position [1308, 0]
click at [1459, 159] on span at bounding box center [1461, 160] width 11 height 11
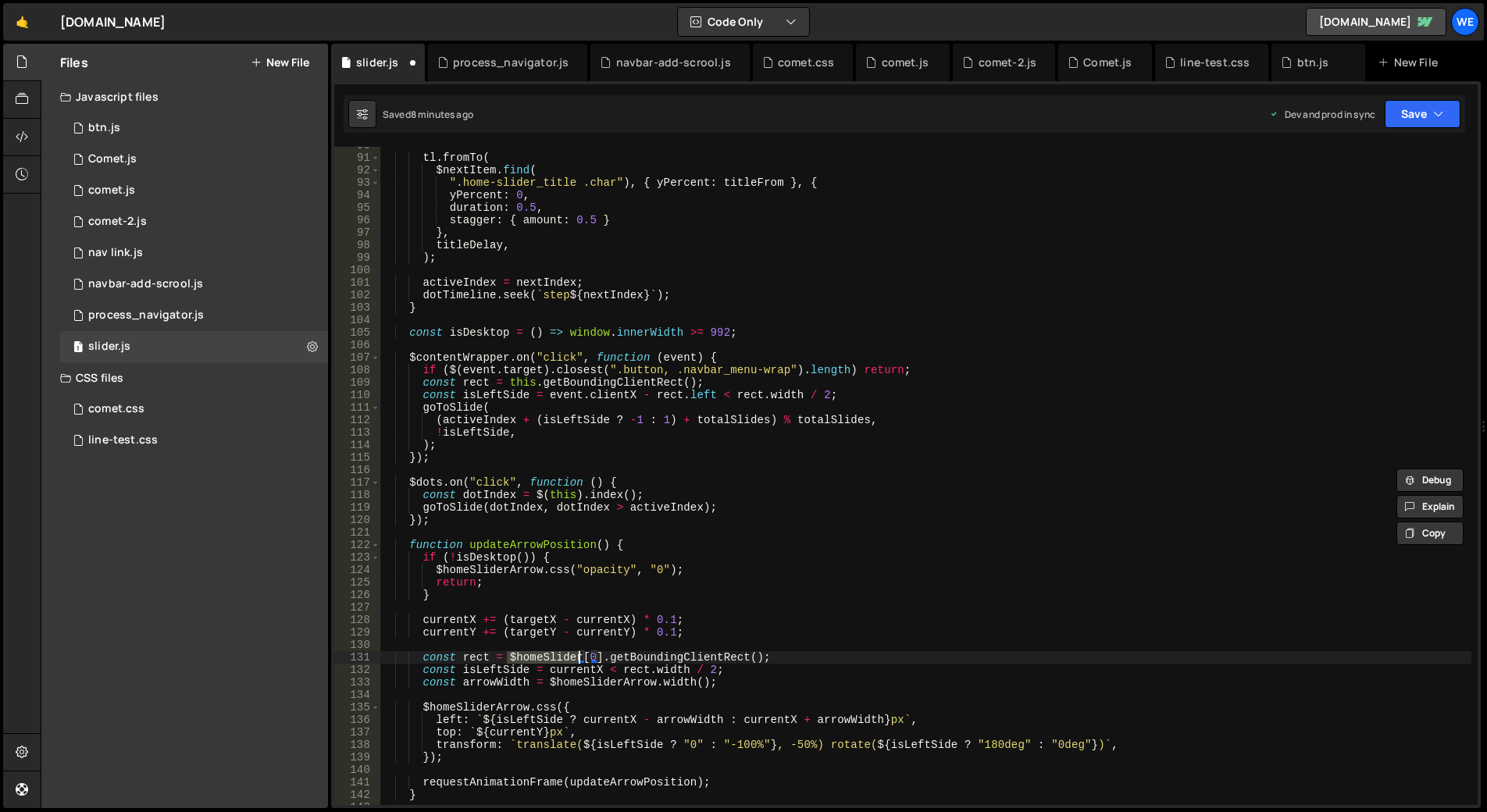
scroll to position [0, 0]
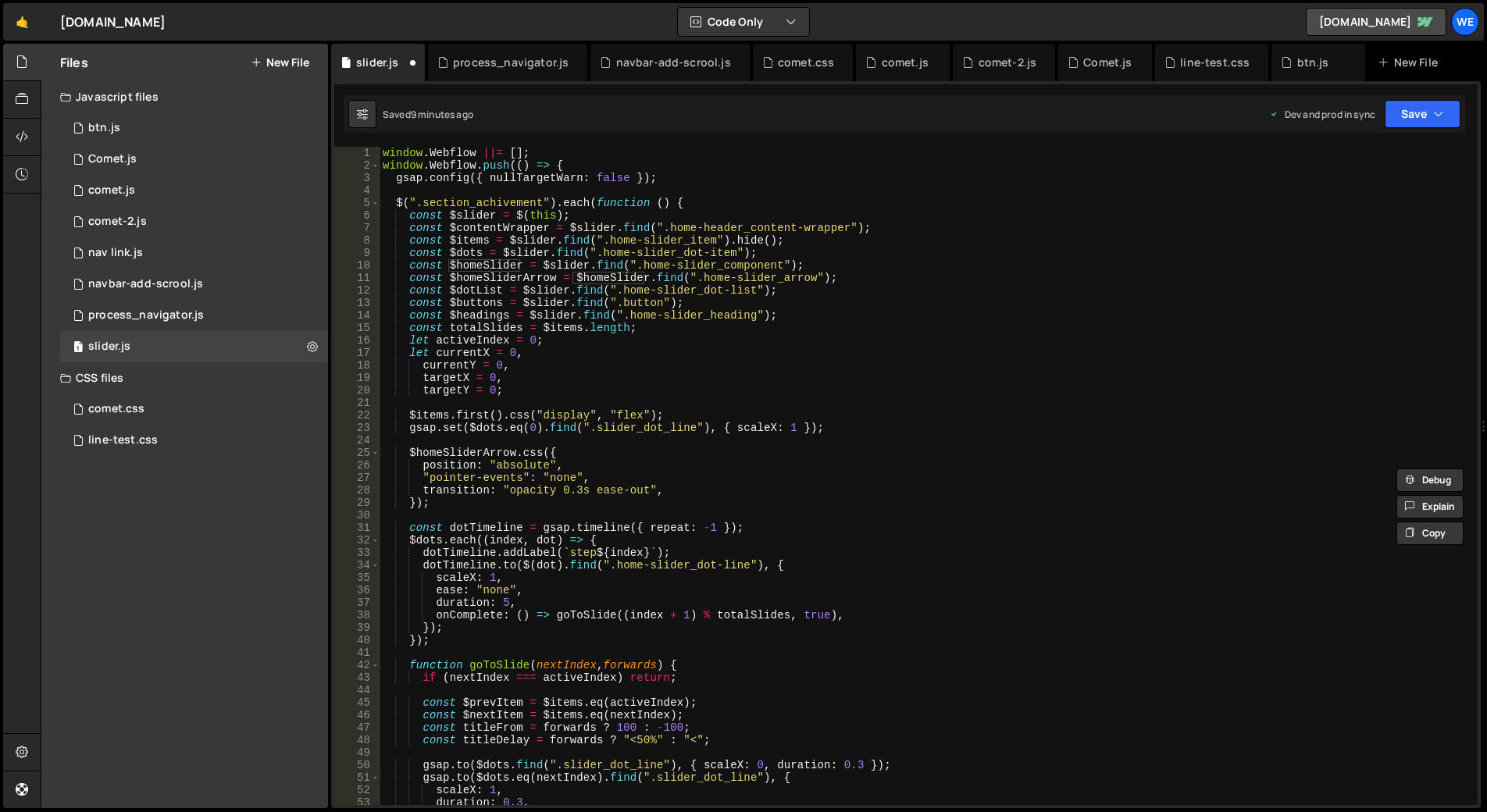
drag, startPoint x: 419, startPoint y: 204, endPoint x: 446, endPoint y: 206, distance: 27.1
click at [419, 204] on div "window . Webflow ||= [ ] ; window . Webflow . push (( ) => { gsap . config ({ n…" at bounding box center [925, 488] width 1092 height 683
click at [539, 204] on div "window . Webflow ||= [ ] ; window . Webflow . push (( ) => { gsap . config ({ n…" at bounding box center [925, 488] width 1092 height 683
click at [1034, 293] on div "window . Webflow ||= [ ] ; window . Webflow . push (( ) => { gsap . config ({ n…" at bounding box center [925, 488] width 1092 height 683
click at [565, 265] on div "window . Webflow ||= [ ] ; window . Webflow . push (( ) => { gsap . config ({ n…" at bounding box center [925, 488] width 1092 height 683
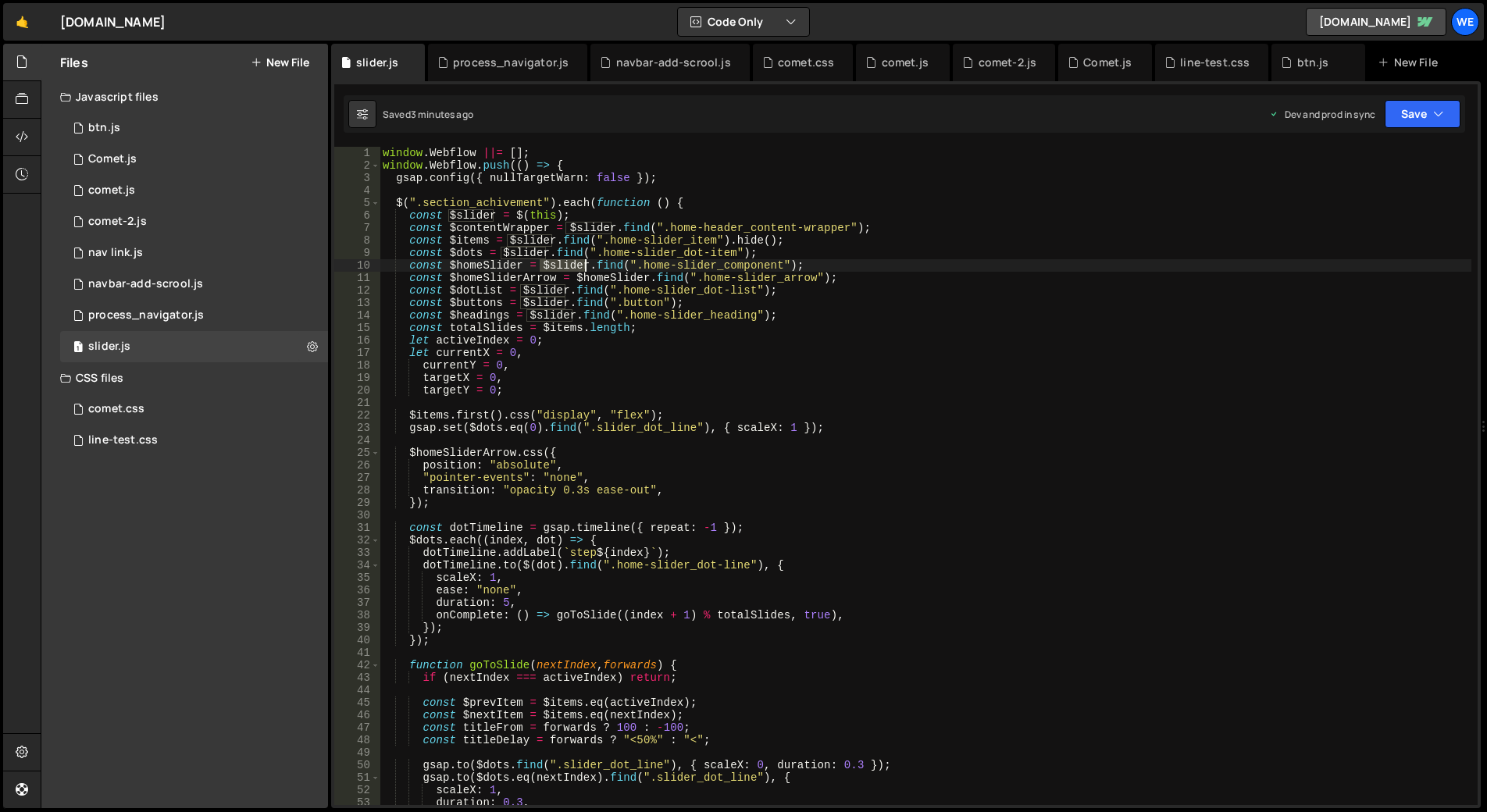
click at [565, 265] on div "window . Webflow ||= [ ] ; window . Webflow . push (( ) => { gsap . config ({ n…" at bounding box center [925, 488] width 1092 height 683
drag, startPoint x: 638, startPoint y: 266, endPoint x: 648, endPoint y: 267, distance: 10.0
click at [638, 266] on div "window . Webflow ||= [ ] ; window . Webflow . push (( ) => { gsap . config ({ n…" at bounding box center [925, 488] width 1092 height 683
click at [773, 267] on div "window . Webflow ||= [ ] ; window . Webflow . push (( ) => { gsap . config ({ n…" at bounding box center [925, 488] width 1092 height 683
paste textarea "achivement_card"
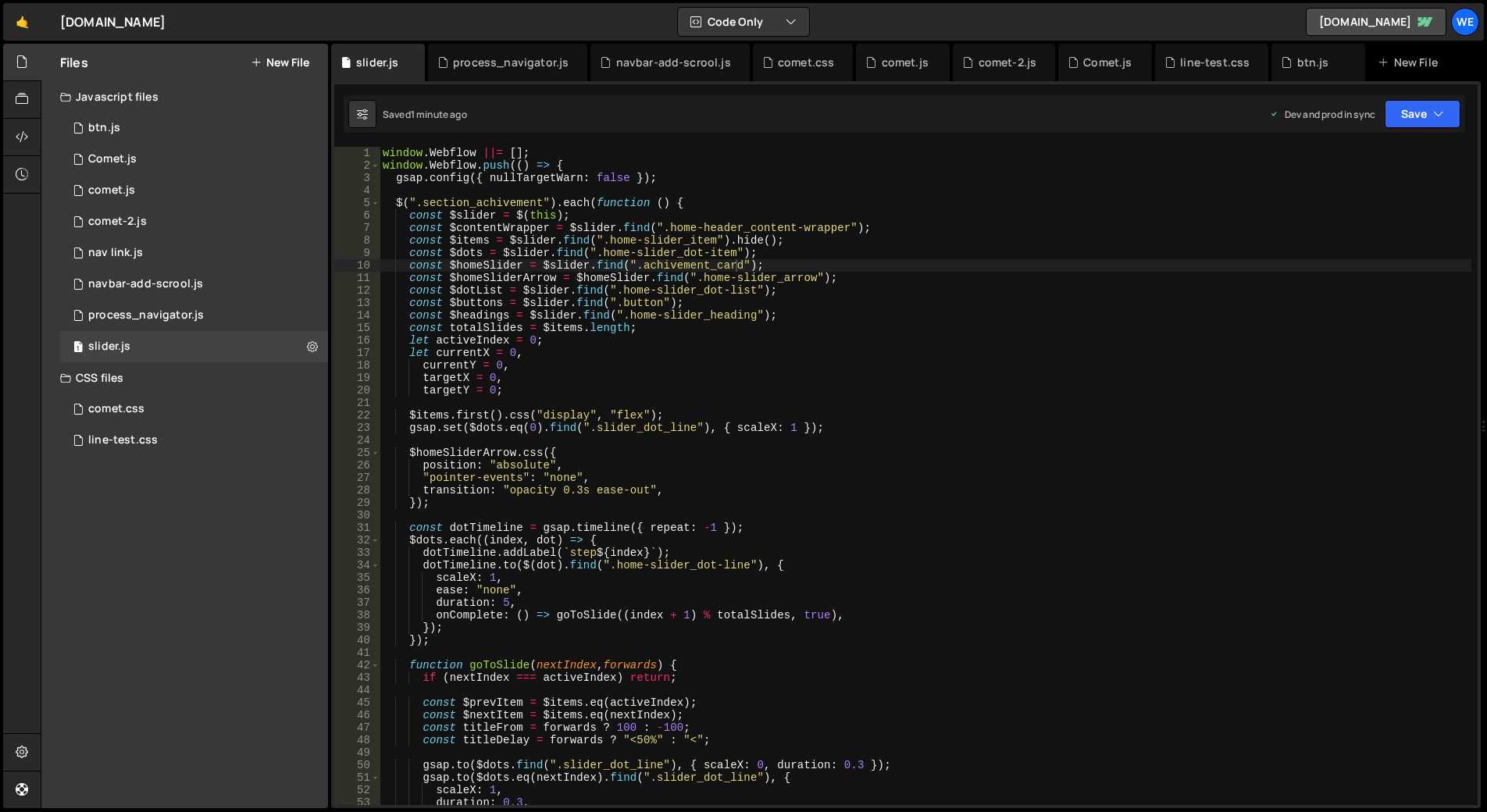
click at [759, 381] on div "window . Webflow ||= [ ] ; window . Webflow . push (( ) => { gsap . config ({ n…" at bounding box center [925, 488] width 1092 height 683
type textarea "targetX = 0,"
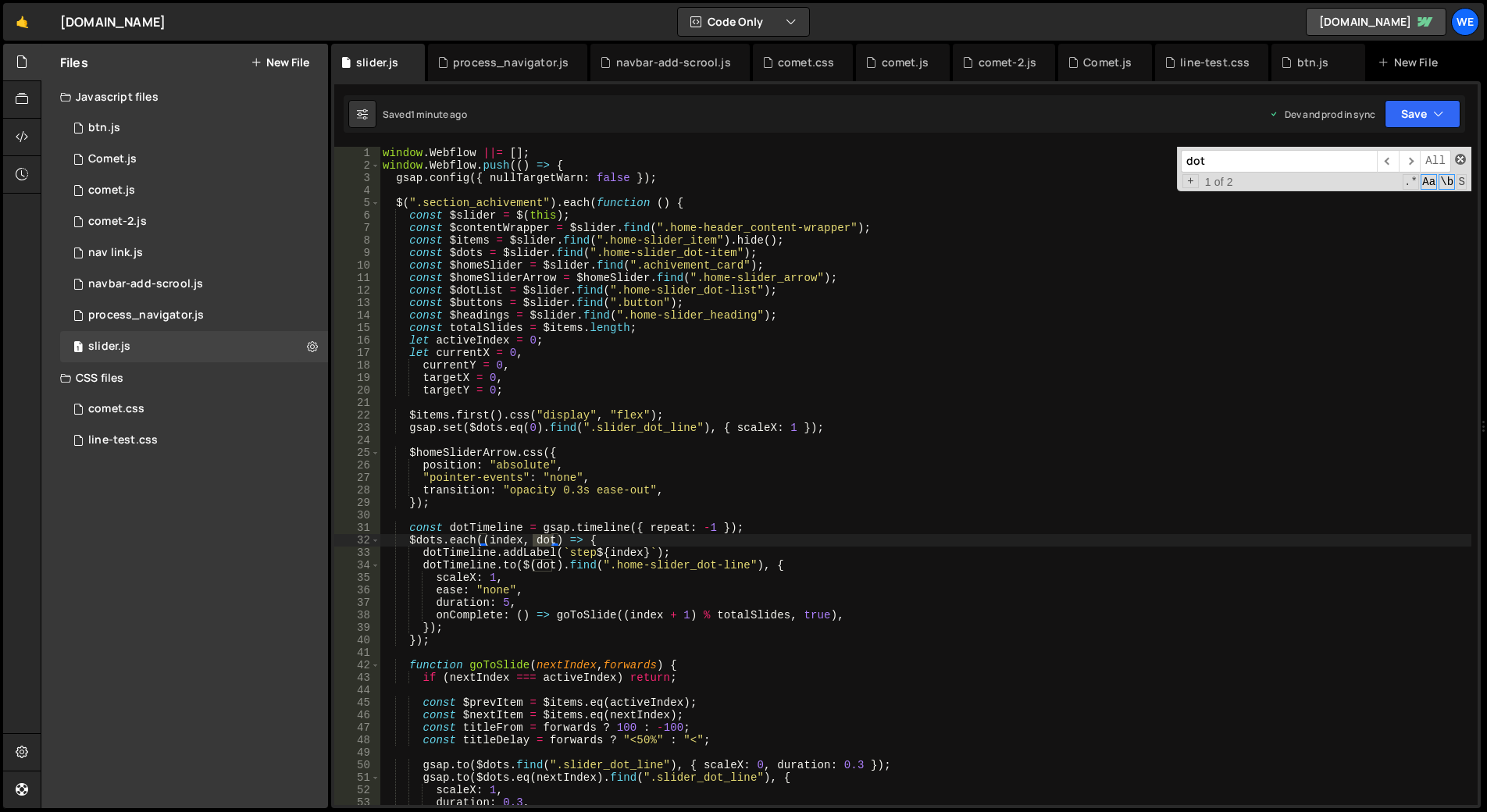
type input "dot"
click at [1459, 155] on span at bounding box center [1461, 160] width 11 height 11
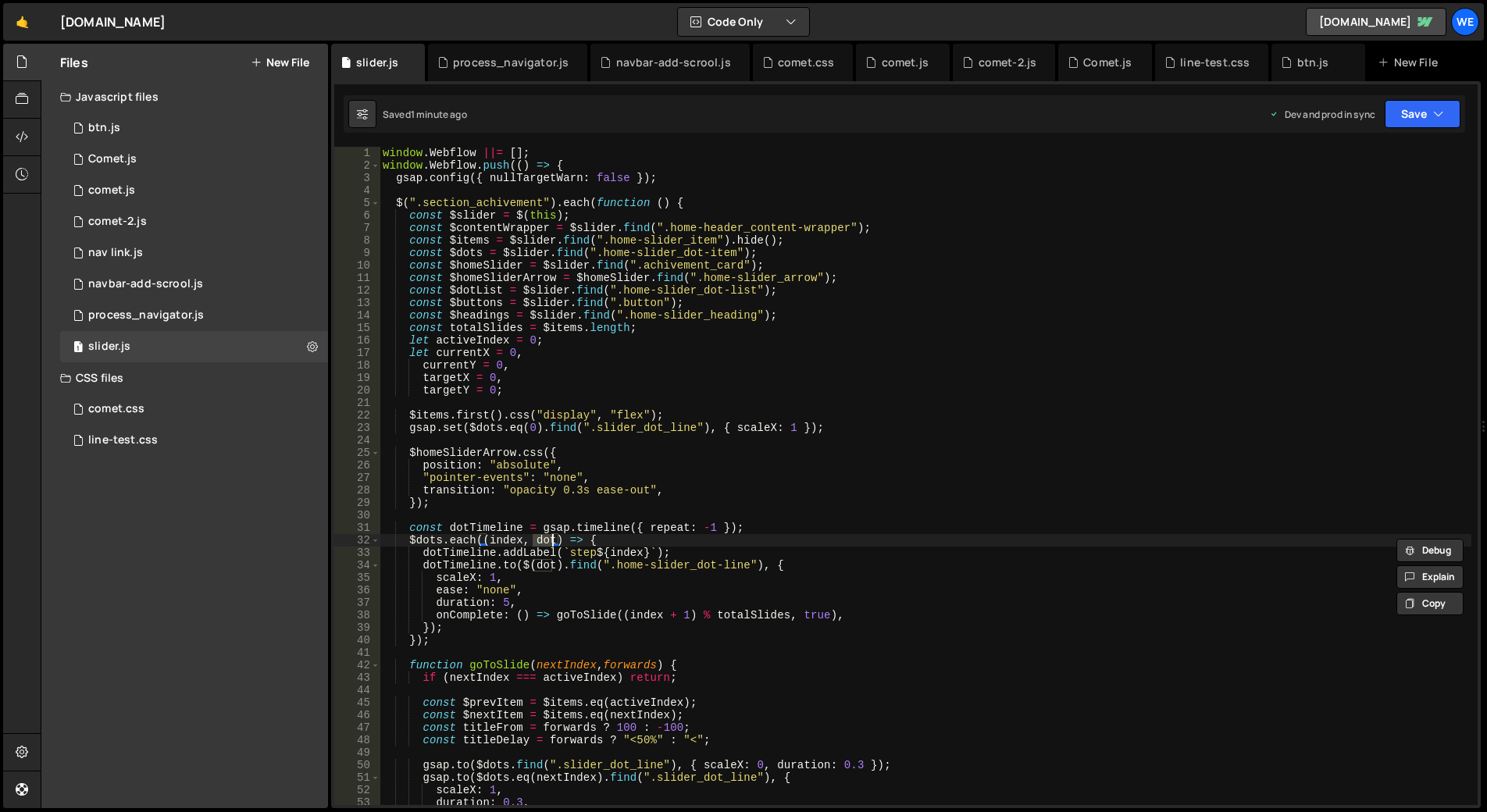
click at [693, 290] on div "window . Webflow ||= [ ] ; window . Webflow . push (( ) => { gsap . config ({ n…" at bounding box center [925, 488] width 1092 height 683
drag, startPoint x: 618, startPoint y: 288, endPoint x: 749, endPoint y: 291, distance: 131.0
click at [749, 291] on div "window . Webflow ||= [ ] ; window . Webflow . push (( ) => { gsap . config ({ n…" at bounding box center [925, 488] width 1092 height 683
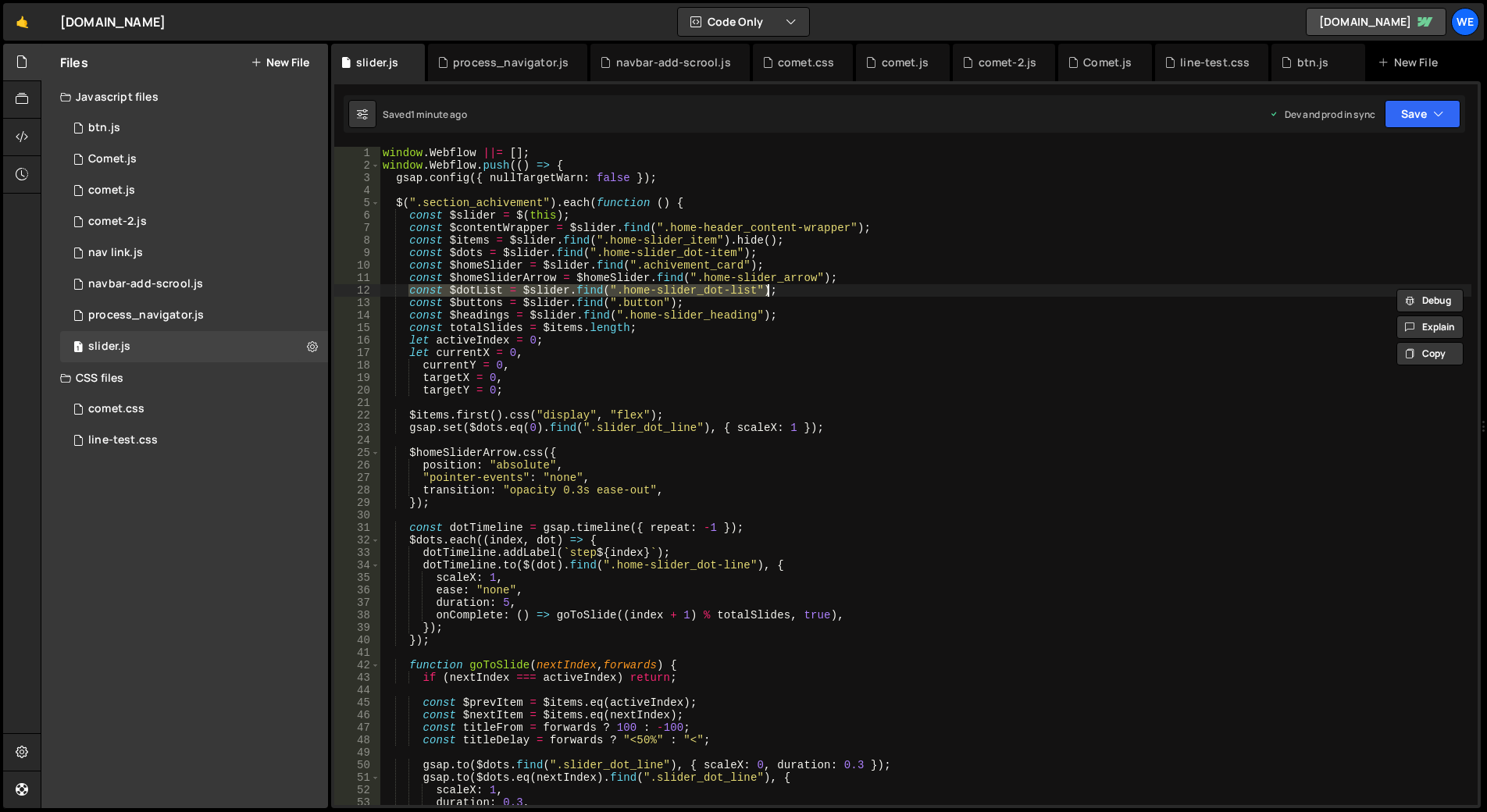
drag, startPoint x: 409, startPoint y: 293, endPoint x: 775, endPoint y: 291, distance: 366.0
click at [775, 291] on div "window . Webflow ||= [ ] ; window . Webflow . push (( ) => { gsap . config ({ n…" at bounding box center [925, 488] width 1092 height 683
click at [618, 287] on div "window . Webflow ||= [ ] ; window . Webflow . push (( ) => { gsap . config ({ n…" at bounding box center [925, 475] width 1092 height 658
click at [746, 293] on div "window . Webflow ||= [ ] ; window . Webflow . push (( ) => { gsap . config ({ n…" at bounding box center [925, 488] width 1092 height 683
paste textarea "[data-dot-list]"
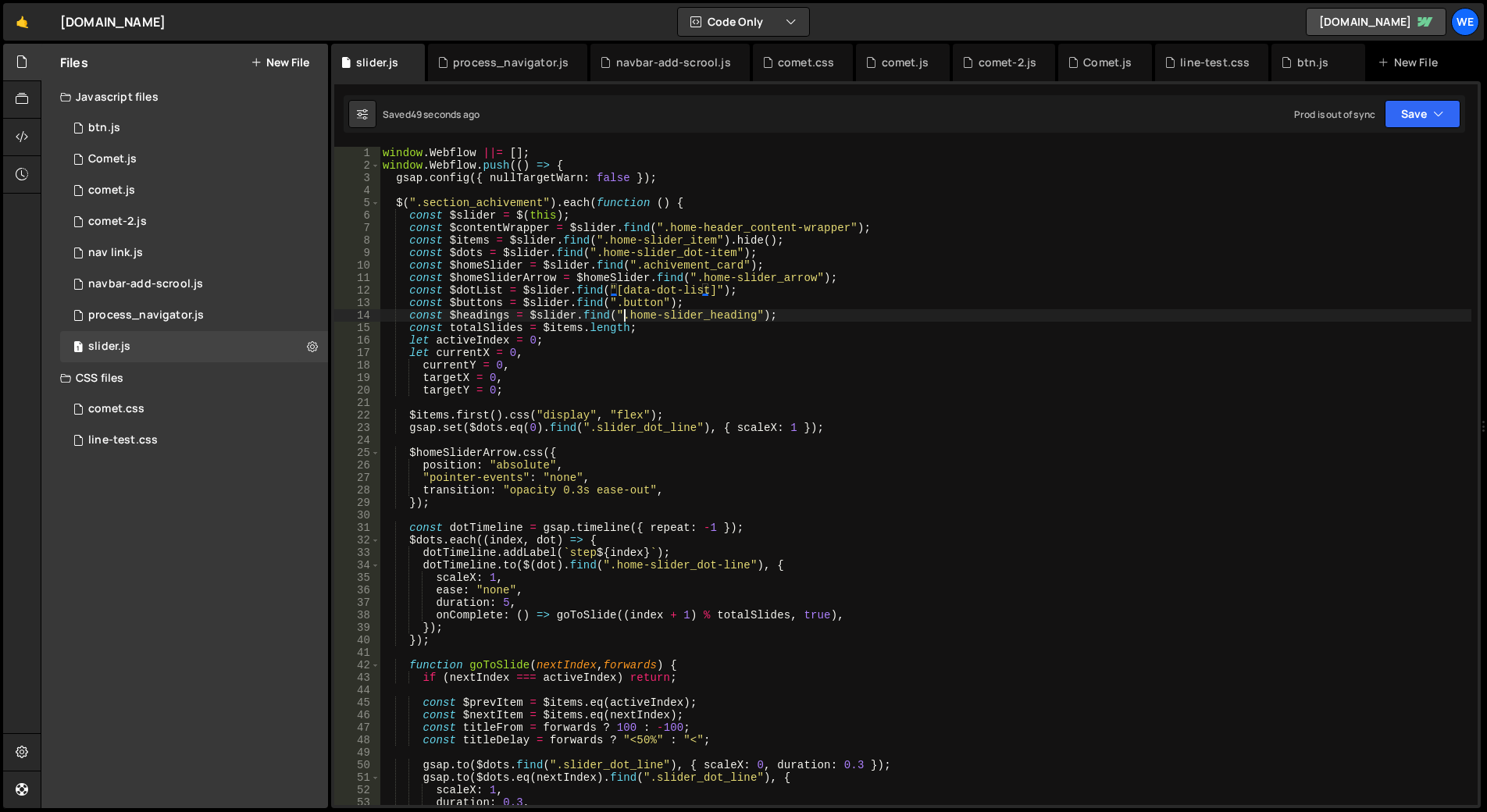
click at [624, 316] on div "window . Webflow ||= [ ] ; window . Webflow . push (( ) => { gsap . config ({ n…" at bounding box center [925, 488] width 1092 height 683
click at [606, 242] on div "window . Webflow ||= [ ] ; window . Webflow . push (( ) => { gsap . config ({ n…" at bounding box center [925, 488] width 1092 height 683
click at [759, 251] on div "window . Webflow ||= [ ] ; window . Webflow . push (( ) => { gsap . config ({ n…" at bounding box center [925, 488] width 1092 height 683
drag, startPoint x: 765, startPoint y: 237, endPoint x: 407, endPoint y: 238, distance: 358.0
click at [407, 238] on div "window . Webflow ||= [ ] ; window . Webflow . push (( ) => { gsap . config ({ n…" at bounding box center [925, 488] width 1092 height 683
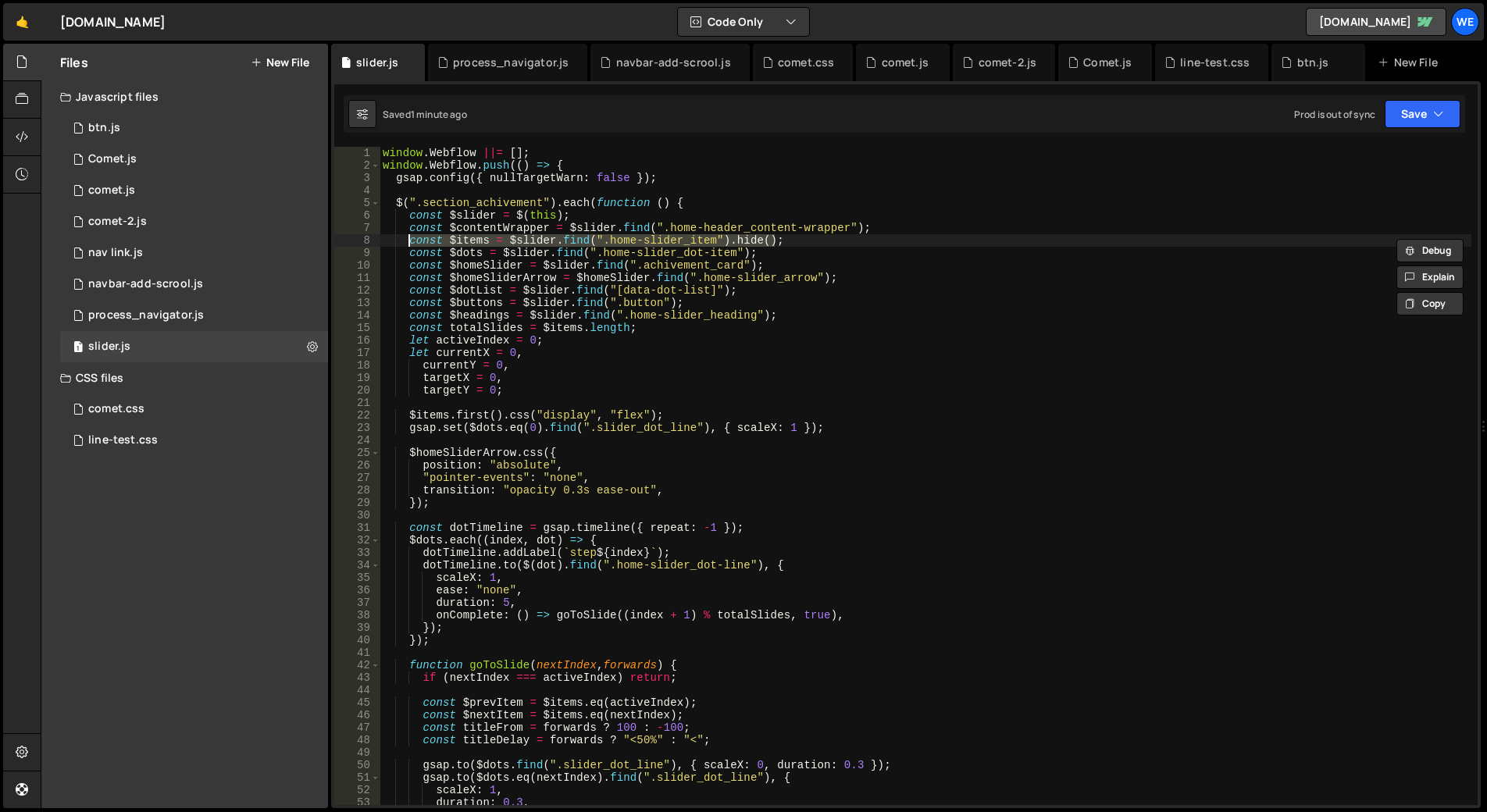
click at [703, 206] on div "window . Webflow ||= [ ] ; window . Webflow . push (( ) => { gsap . config ({ n…" at bounding box center [925, 488] width 1092 height 683
click at [600, 241] on div "window . Webflow ||= [ ] ; window . Webflow . push (( ) => { gsap . config ({ n…" at bounding box center [925, 488] width 1092 height 683
click at [709, 241] on div "window . Webflow ||= [ ] ; window . Webflow . push (( ) => { gsap . config ({ n…" at bounding box center [925, 488] width 1092 height 683
paste textarea "data-image-item"
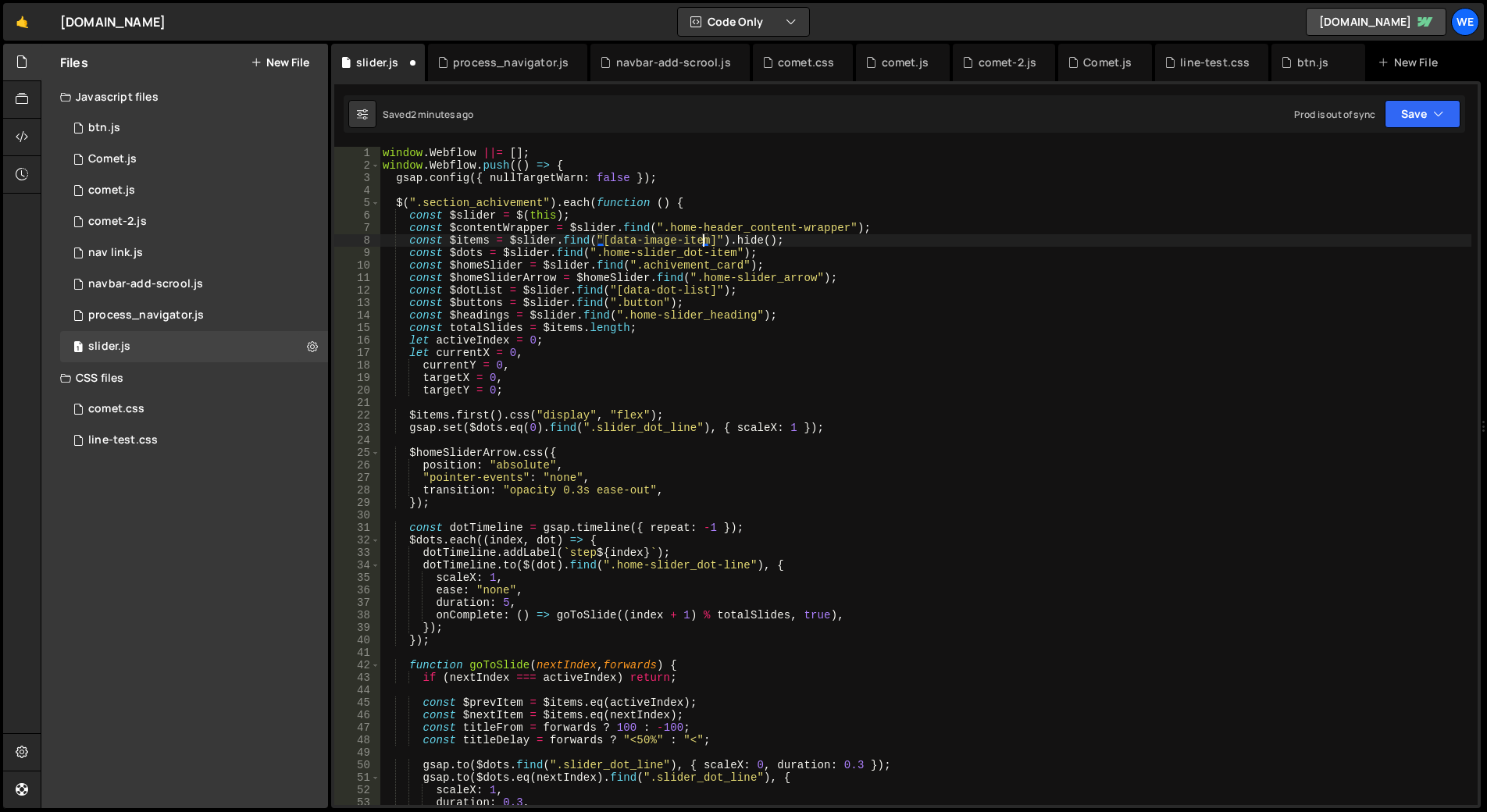
click at [823, 239] on div "window . Webflow ||= [ ] ; window . Webflow . push (( ) => { gsap . config ({ n…" at bounding box center [925, 488] width 1092 height 683
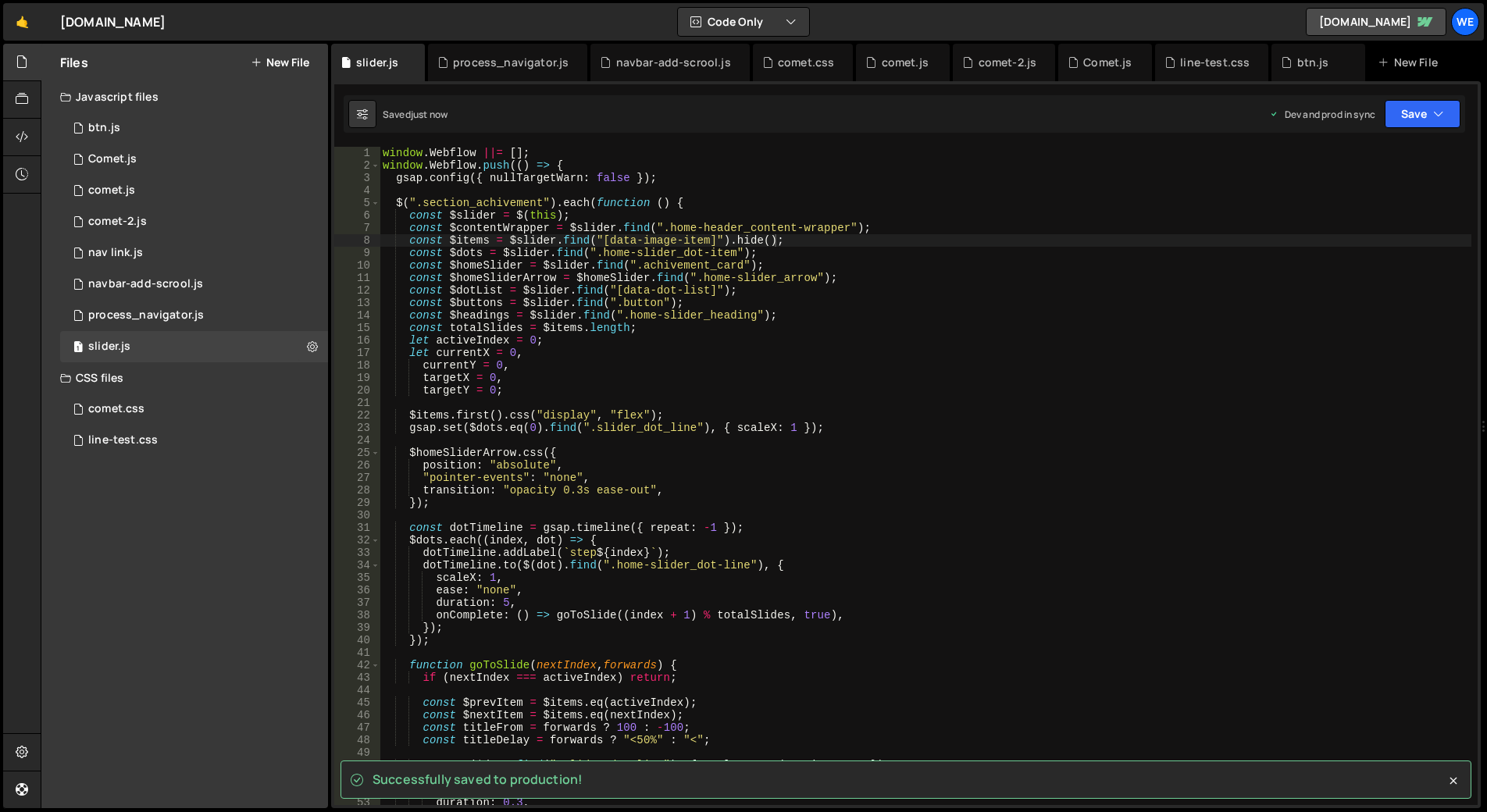
click at [724, 302] on div "window . Webflow ||= [ ] ; window . Webflow . push (( ) => { gsap . config ({ n…" at bounding box center [925, 488] width 1092 height 683
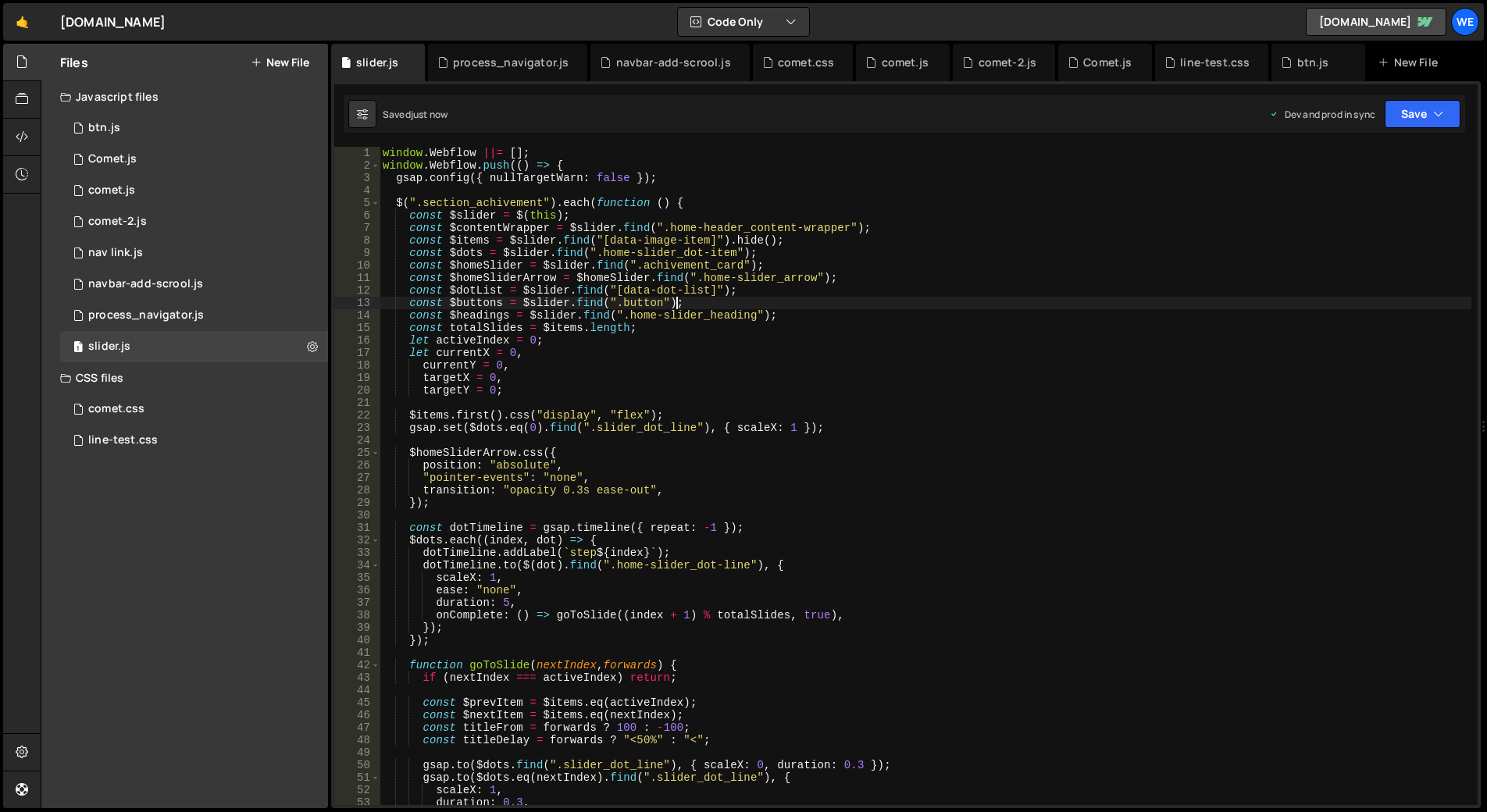
click at [663, 226] on div "window . Webflow ||= [ ] ; window . Webflow . push (( ) => { gsap . config ({ n…" at bounding box center [925, 488] width 1092 height 683
click at [843, 225] on div "window . Webflow ||= [ ] ; window . Webflow . push (( ) => { gsap . config ({ n…" at bounding box center [925, 488] width 1092 height 683
click at [666, 234] on div "window . Webflow ||= [ ] ; window . Webflow . push (( ) => { gsap . config ({ n…" at bounding box center [925, 488] width 1092 height 683
click at [656, 231] on div "window . Webflow ||= [ ] ; window . Webflow . push (( ) => { gsap . config ({ n…" at bounding box center [925, 488] width 1092 height 683
click at [841, 227] on div "window . Webflow ||= [ ] ; window . Webflow . push (( ) => { gsap . config ({ n…" at bounding box center [925, 488] width 1092 height 683
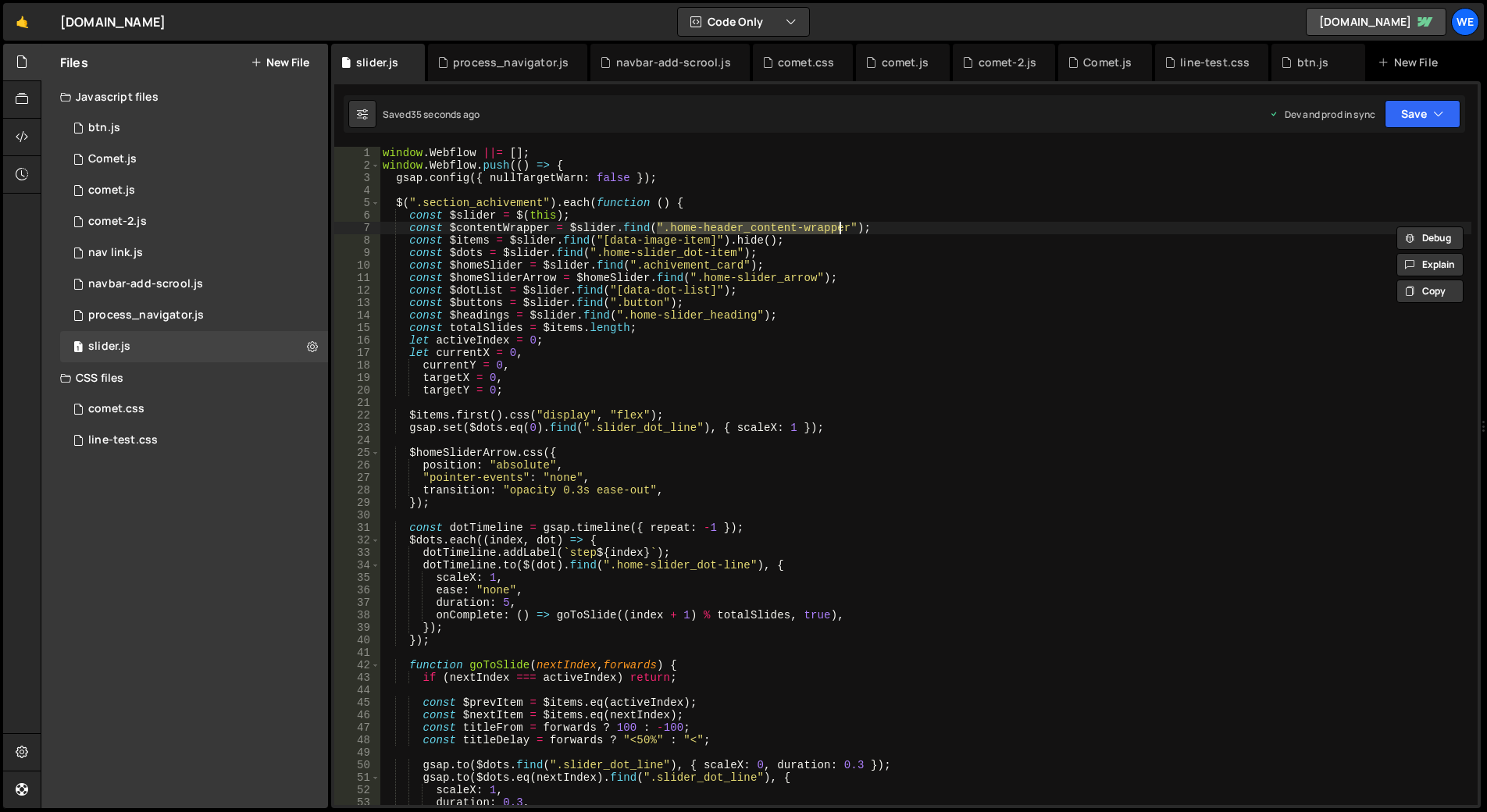
scroll to position [0, 19]
paste textarea "data-header-content-wrapper"
click at [853, 232] on div "window . Webflow ||= [ ] ; window . Webflow . push (( ) => { gsap . config ({ n…" at bounding box center [925, 488] width 1092 height 683
click at [658, 303] on div "window . Webflow ||= [ ] ; window . Webflow . push (( ) => { gsap . config ({ n…" at bounding box center [925, 488] width 1092 height 683
click at [597, 252] on div "window . Webflow ||= [ ] ; window . Webflow . push (( ) => { gsap . config ({ n…" at bounding box center [925, 488] width 1092 height 683
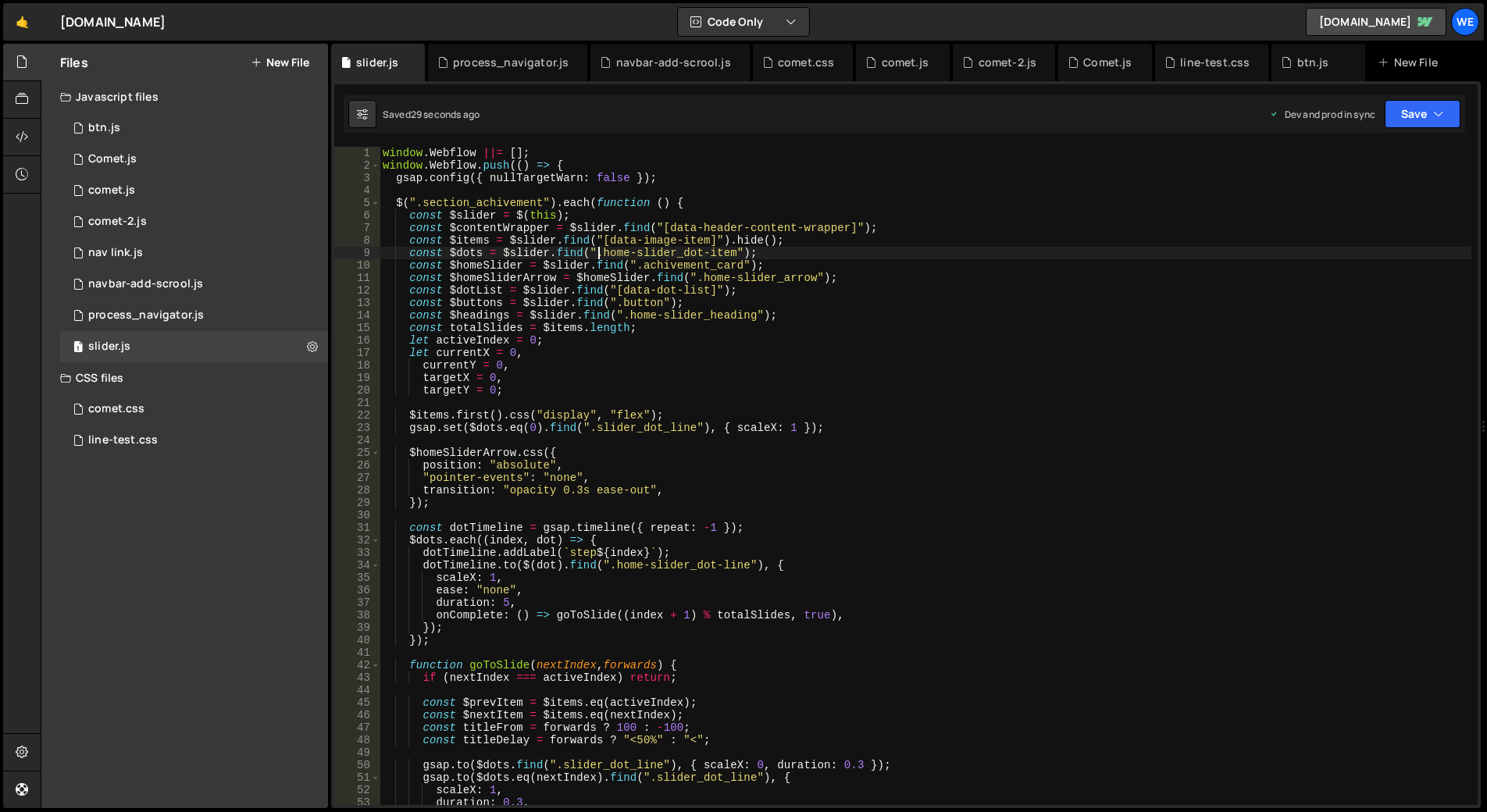
click at [592, 252] on div "window . Webflow ||= [ ] ; window . Webflow . push (( ) => { gsap . config ({ n…" at bounding box center [925, 488] width 1092 height 683
click at [726, 249] on div "window . Webflow ||= [ ] ; window . Webflow . push (( ) => { gsap . config ({ n…" at bounding box center [925, 488] width 1092 height 683
paste textarea "data-dot-item"
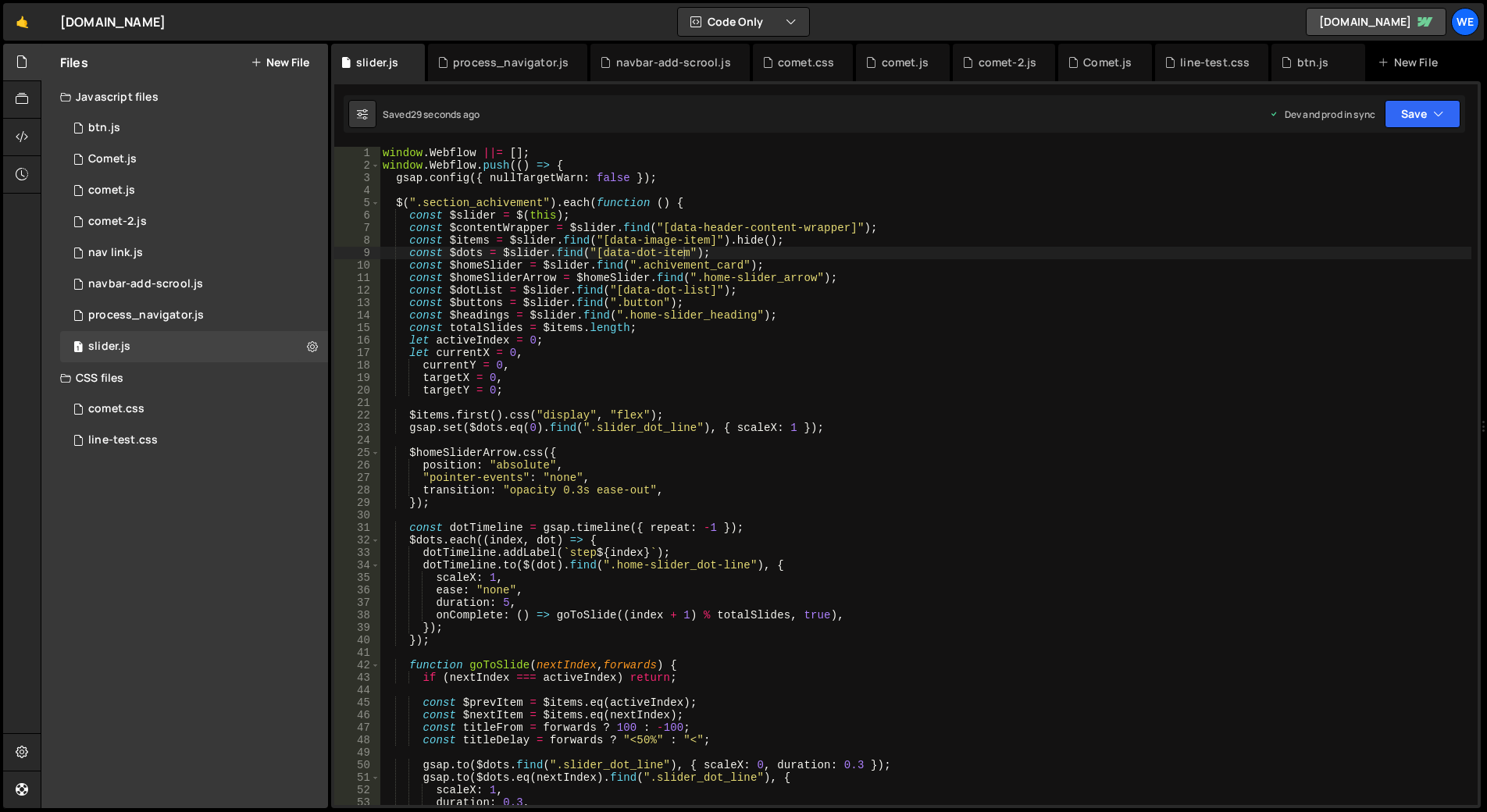
click at [719, 257] on div "window . Webflow ||= [ ] ; window . Webflow . push (( ) => { gsap . config ({ n…" at bounding box center [925, 488] width 1092 height 683
click at [633, 267] on div "window . Webflow ||= [ ] ; window . Webflow . push (( ) => { gsap . config ({ n…" at bounding box center [925, 488] width 1092 height 683
click at [737, 264] on div "window . Webflow ||= [ ] ; window . Webflow . push (( ) => { gsap . config ({ n…" at bounding box center [925, 488] width 1092 height 683
paste textarea "data-slider"
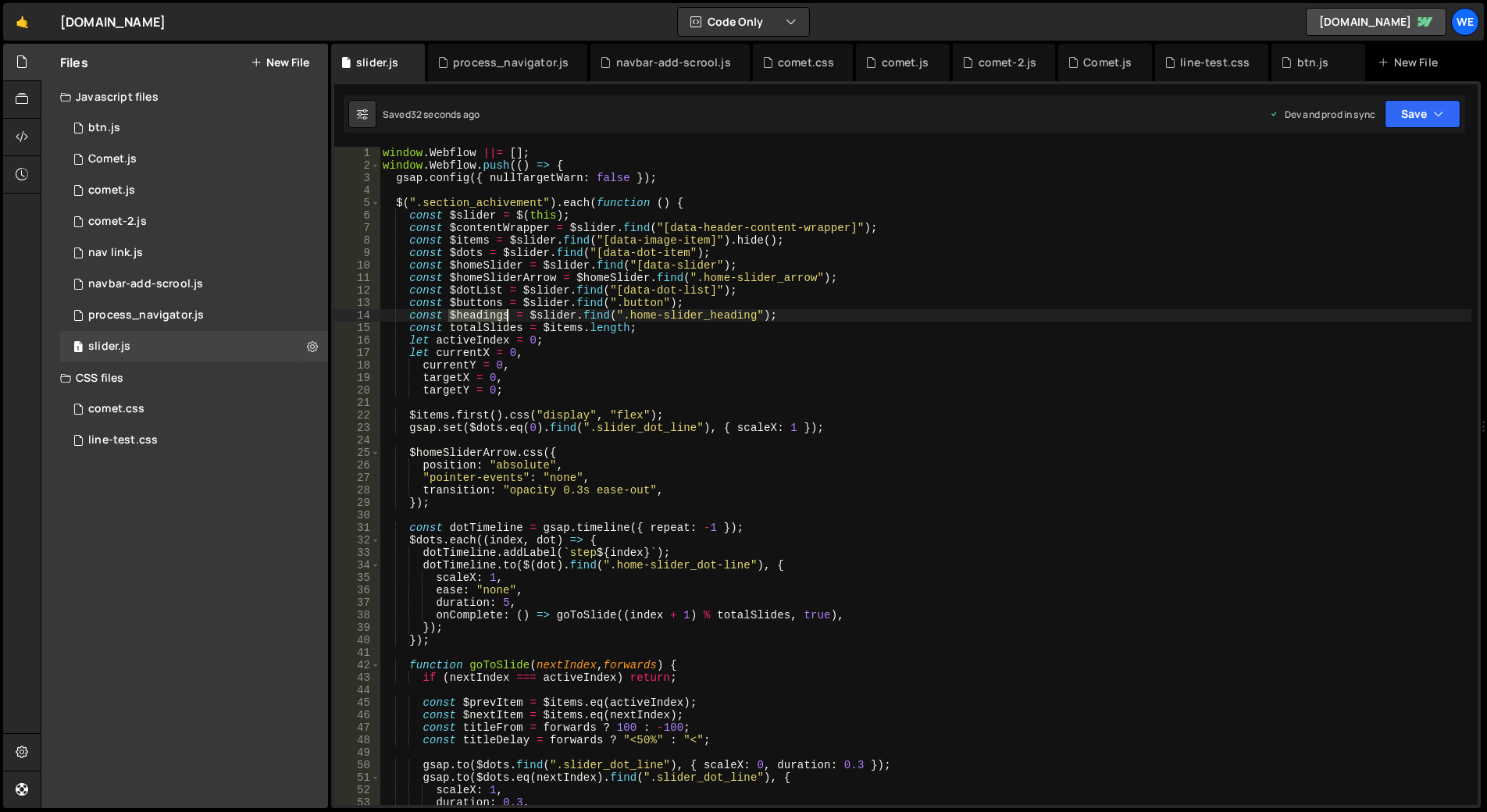
drag, startPoint x: 450, startPoint y: 316, endPoint x: 508, endPoint y: 314, distance: 58.0
click at [508, 314] on div "window . Webflow ||= [ ] ; window . Webflow . push (( ) => { gsap . config ({ n…" at bounding box center [925, 488] width 1092 height 683
type textarea "const $headings = $slider.find(".home-slider_heading");"
type input "$headings"
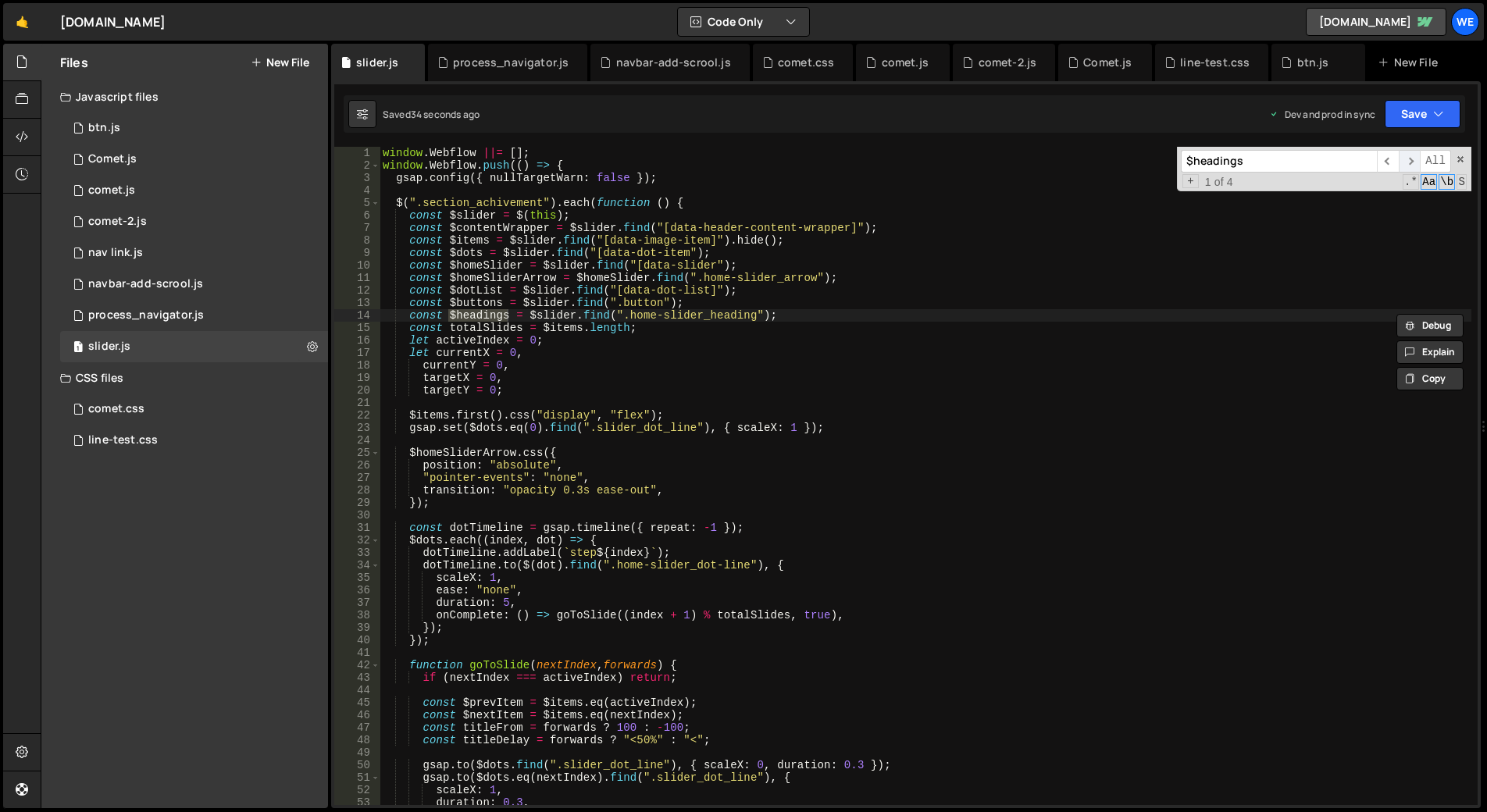
click at [1415, 157] on span "​" at bounding box center [1410, 161] width 22 height 23
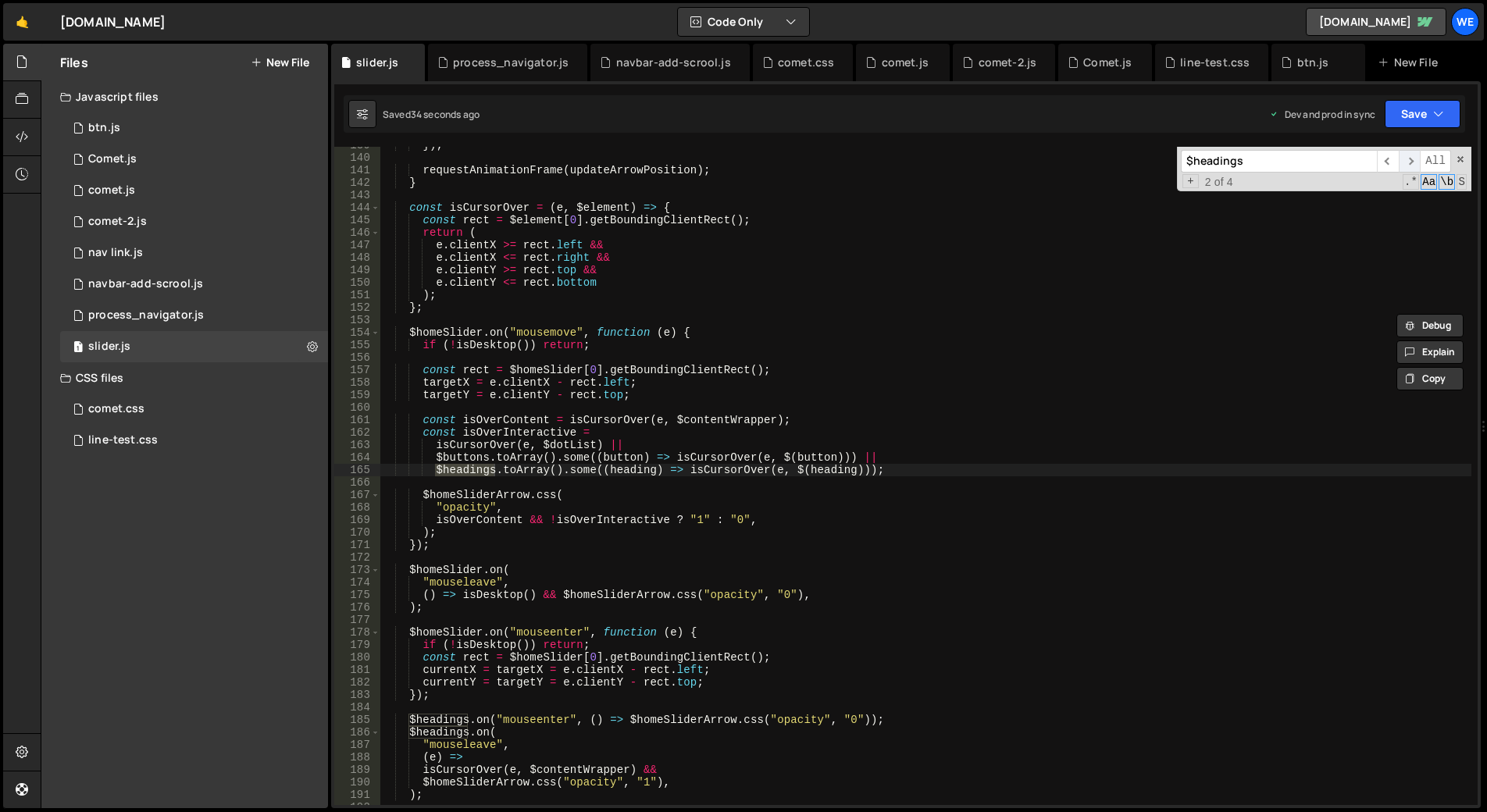
scroll to position [1733, 0]
click at [1415, 157] on span "​" at bounding box center [1410, 161] width 22 height 23
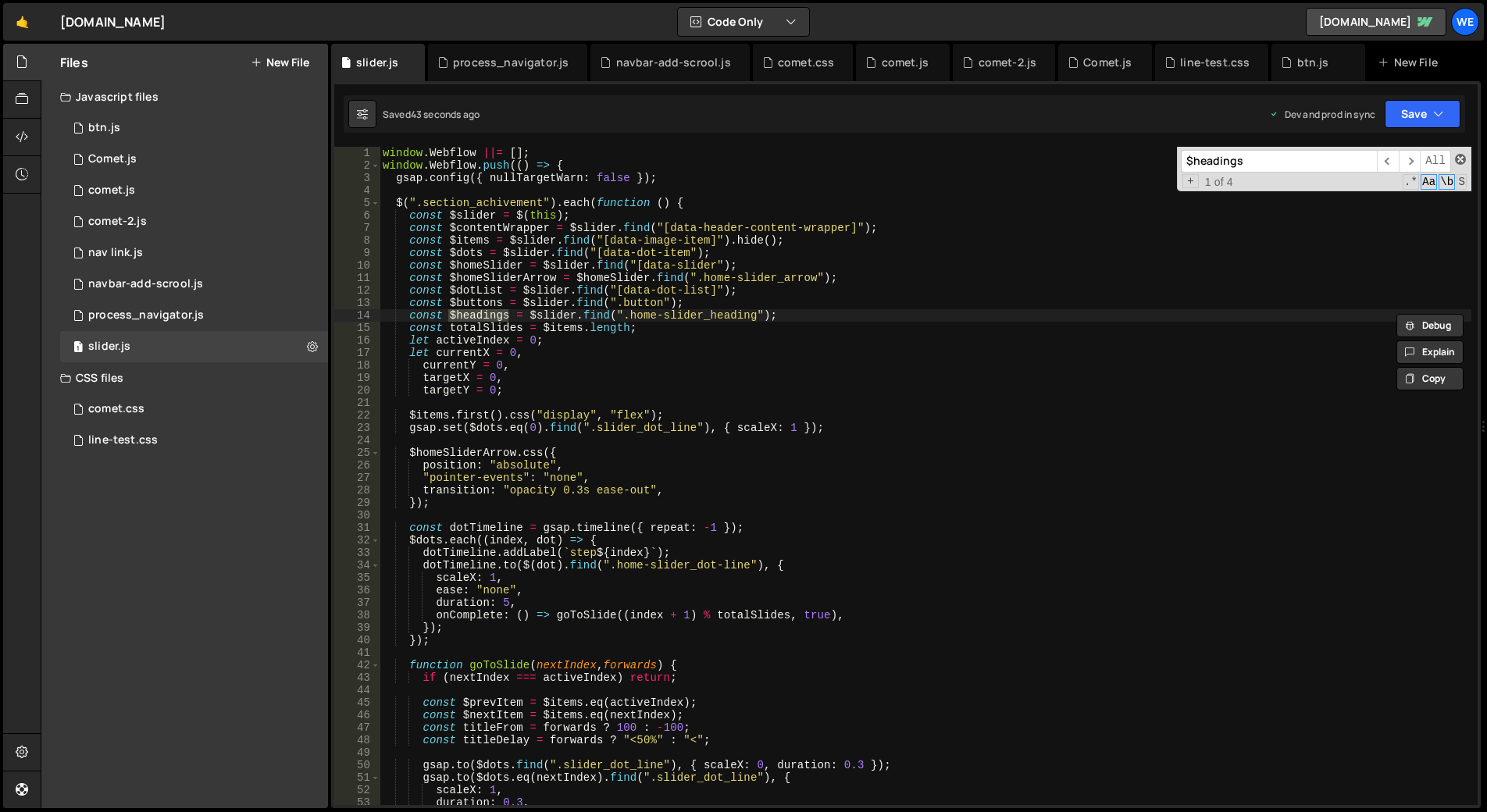
click at [1457, 157] on span at bounding box center [1461, 160] width 11 height 11
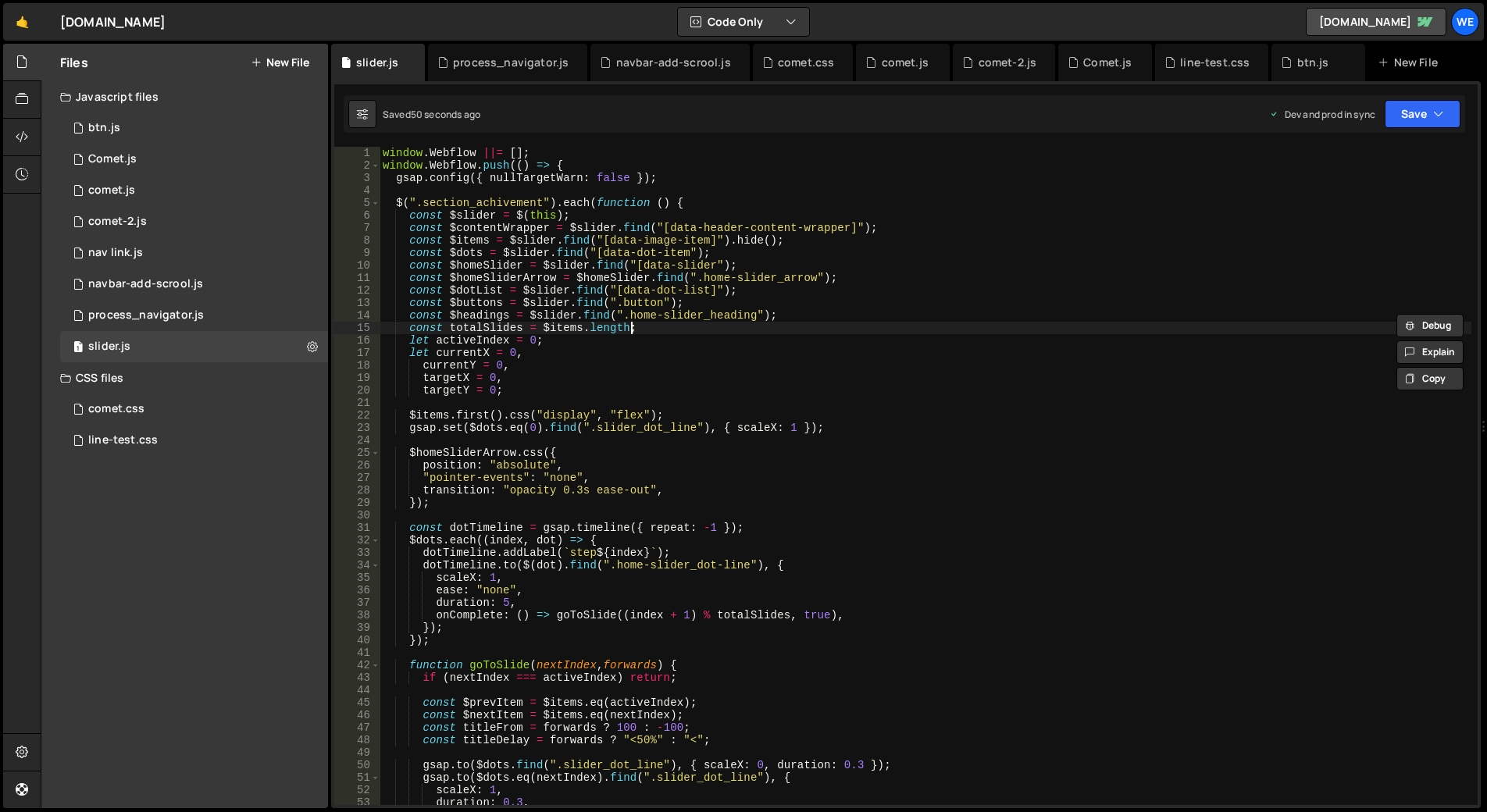
click at [758, 322] on div "window . Webflow ||= [ ] ; window . Webflow . push (( ) => { gsap . config ({ n…" at bounding box center [925, 488] width 1092 height 683
drag, startPoint x: 602, startPoint y: 241, endPoint x: 700, endPoint y: 241, distance: 98.0
click at [700, 241] on div "window . Webflow ||= [ ] ; window . Webflow . push (( ) => { gsap . config ({ n…" at bounding box center [925, 488] width 1092 height 683
click at [661, 490] on div "window . Webflow ||= [ ] ; window . Webflow . push (( ) => { gsap . config ({ n…" at bounding box center [925, 488] width 1092 height 683
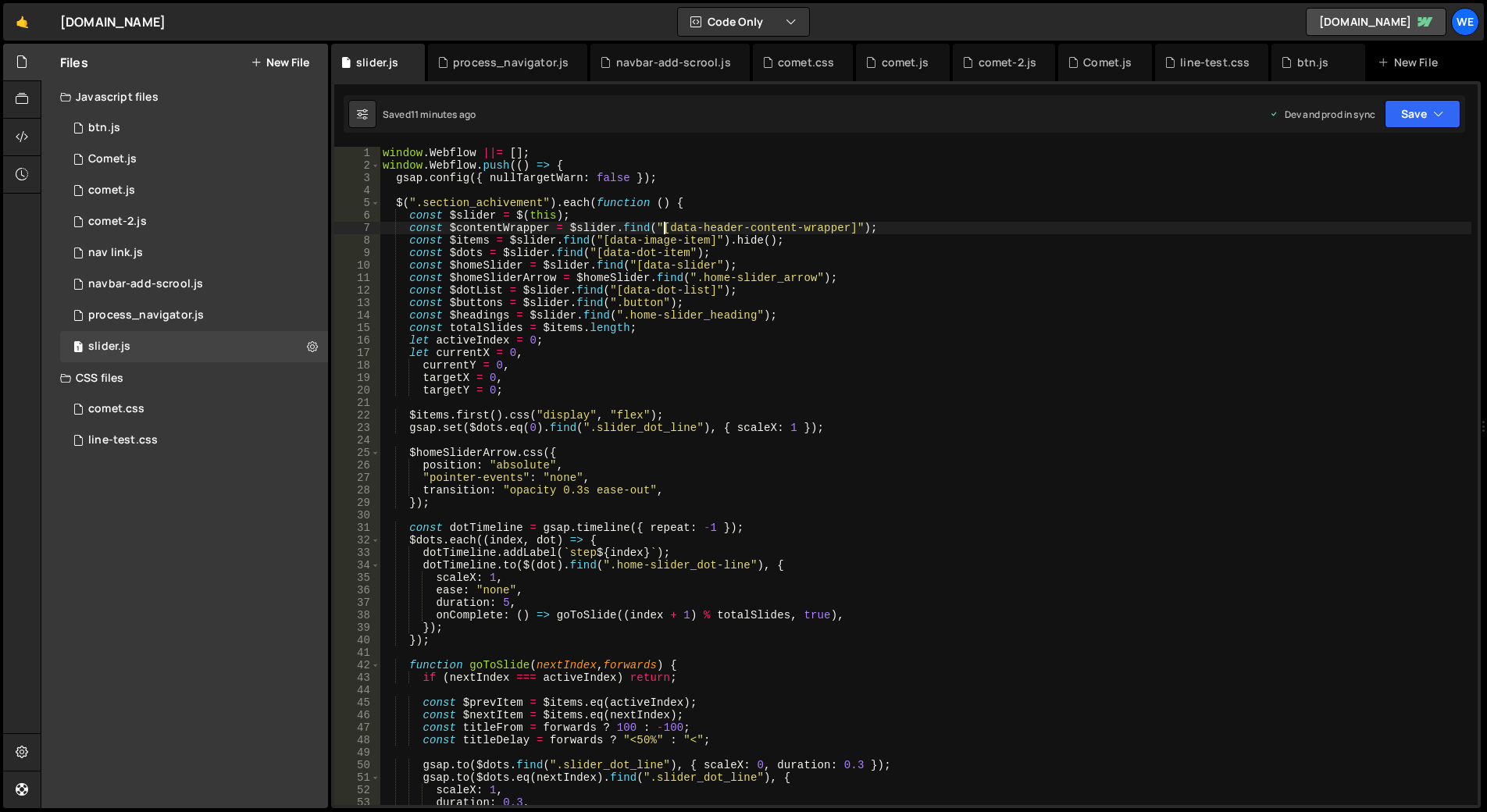
click at [663, 226] on div "window . Webflow ||= [ ] ; window . Webflow . push (( ) => { gsap . config ({ n…" at bounding box center [925, 488] width 1092 height 683
click at [841, 228] on div "window . Webflow ||= [ ] ; window . Webflow . push (( ) => { gsap . config ({ n…" at bounding box center [925, 488] width 1092 height 683
click at [741, 226] on div "window . Webflow ||= [ ] ; window . Webflow . push (( ) => { gsap . config ({ n…" at bounding box center [925, 475] width 1092 height 658
click at [729, 231] on div "window . Webflow ||= [ ] ; window . Webflow . push (( ) => { gsap . config ({ n…" at bounding box center [925, 488] width 1092 height 683
click at [738, 225] on div "window . Webflow ||= [ ] ; window . Webflow . push (( ) => { gsap . config ({ n…" at bounding box center [925, 488] width 1092 height 683
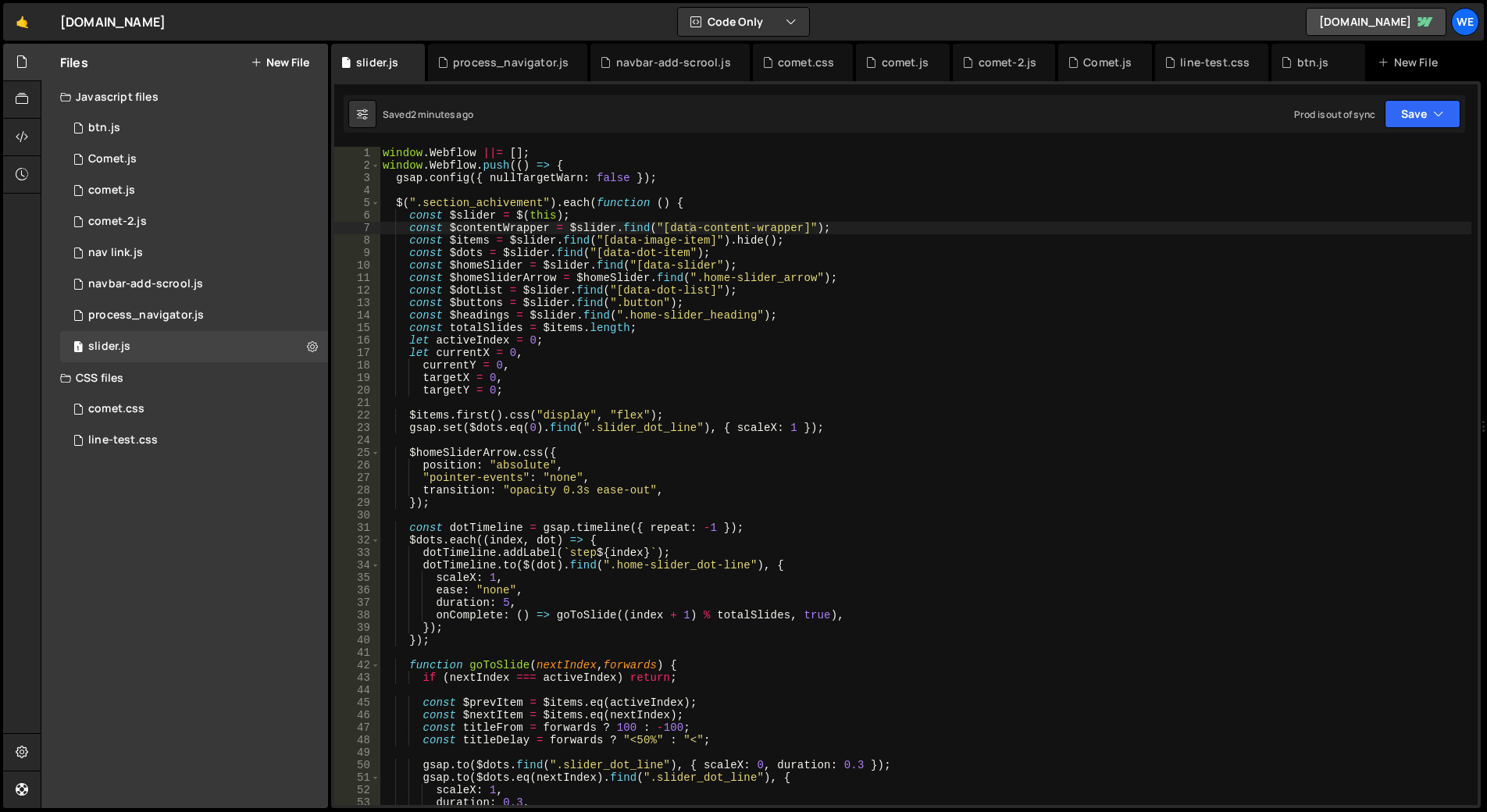
click at [741, 300] on div "window . Webflow ||= [ ] ; window . Webflow . push (( ) => { gsap . config ({ n…" at bounding box center [925, 488] width 1092 height 683
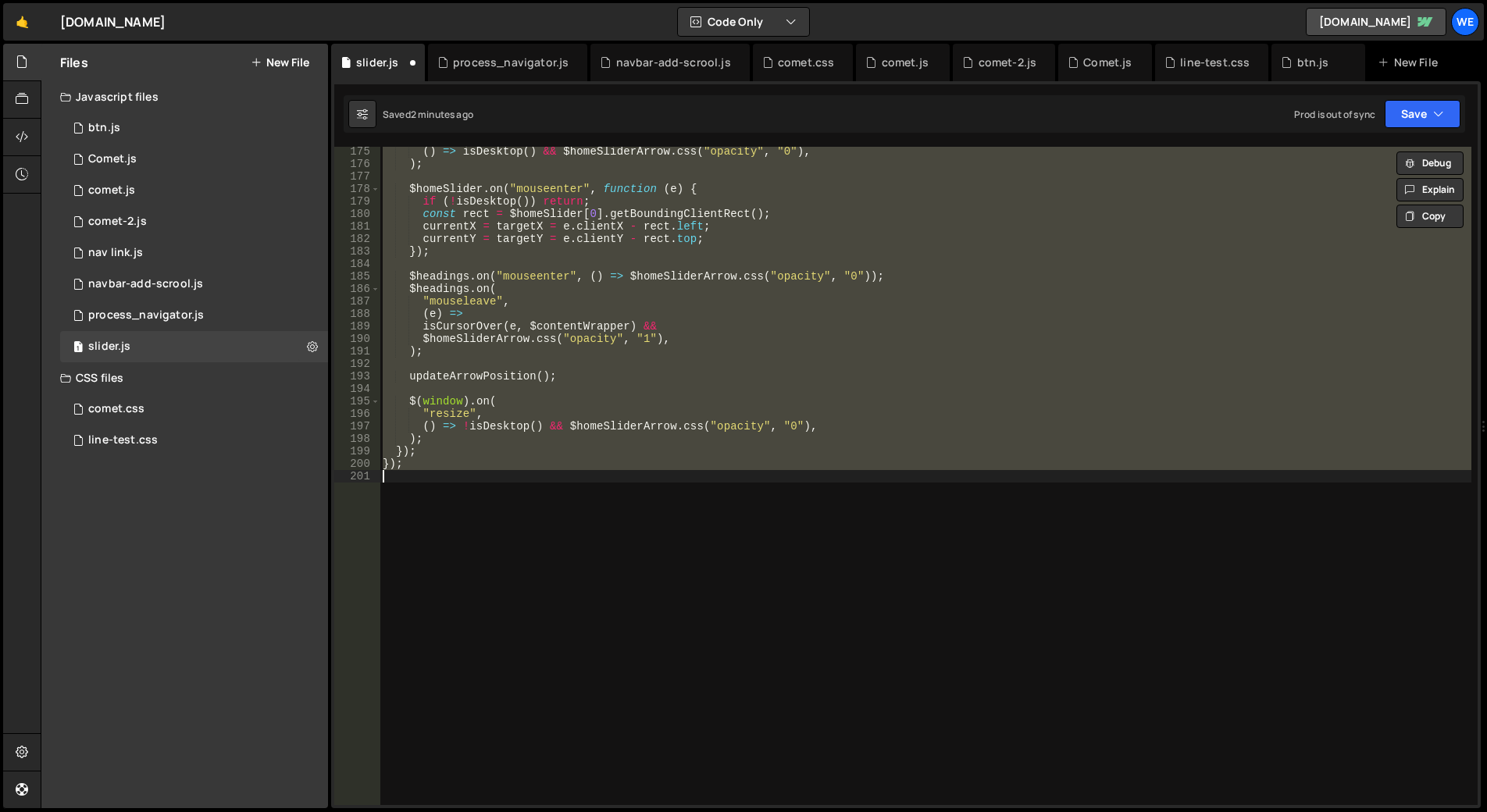
scroll to position [0, 0]
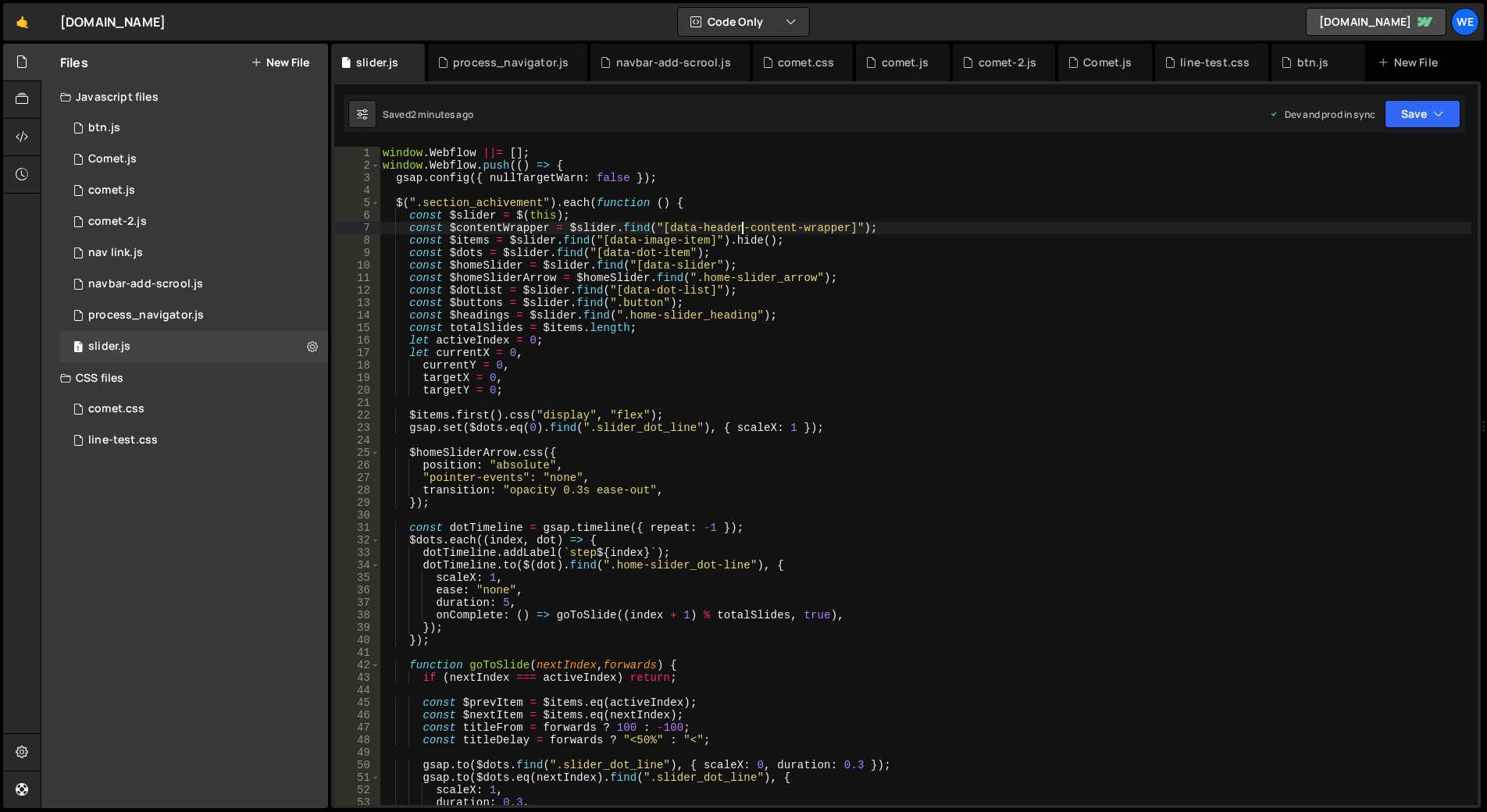
click at [743, 226] on div "window . Webflow ||= [ ] ; window . Webflow . push (( ) => { gsap . config ({ n…" at bounding box center [925, 488] width 1092 height 683
type textarea "const $contentWrapper = $slider.find("[data-content-wrapper]");"
